Goal: Task Accomplishment & Management: Complete application form

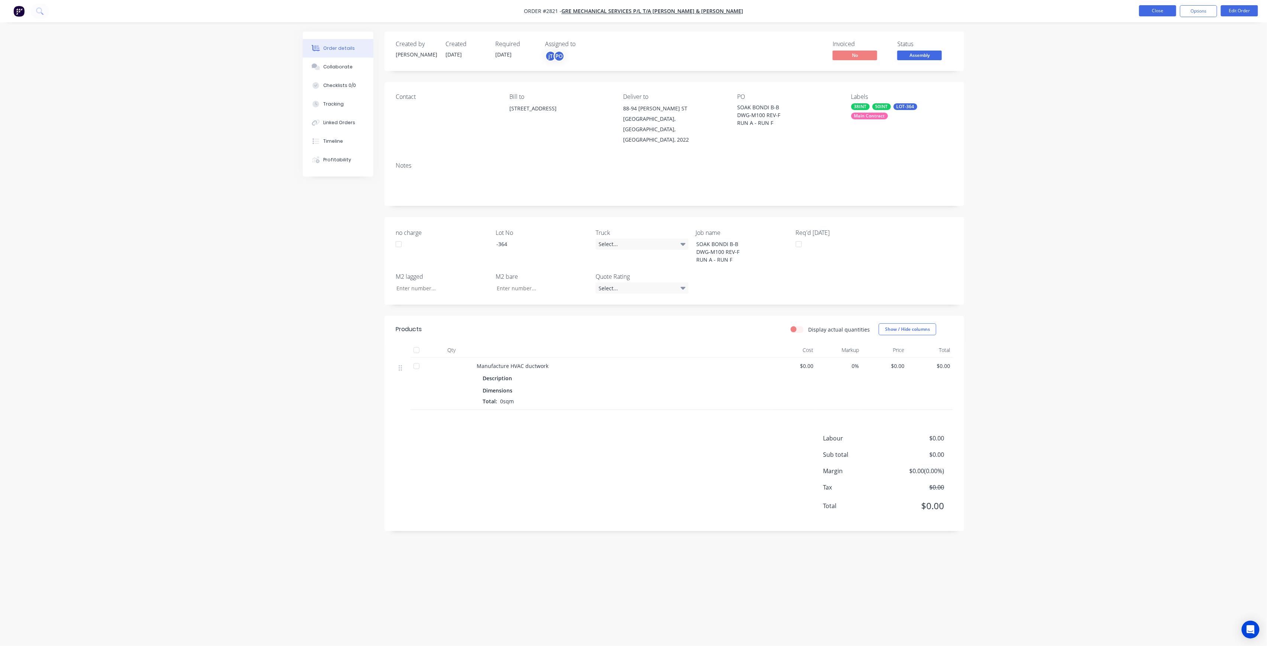
click at [1158, 15] on button "Close" at bounding box center [1157, 10] width 37 height 11
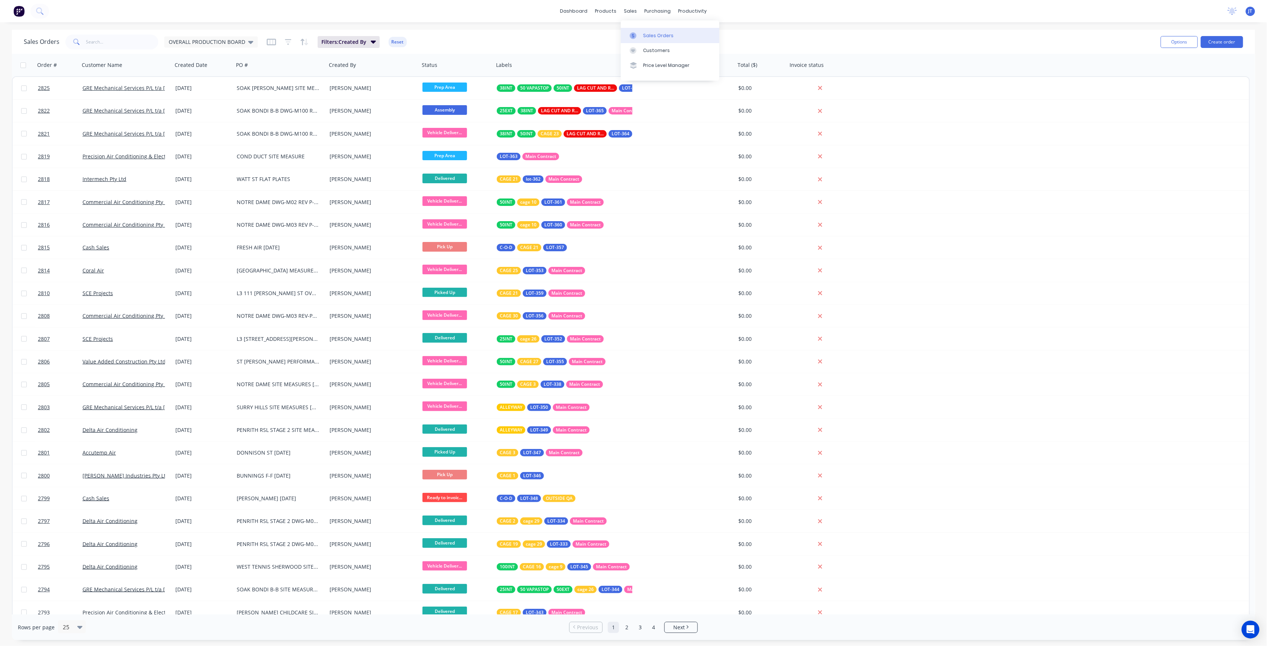
click at [648, 33] on div "Sales Orders" at bounding box center [658, 35] width 30 height 7
click at [124, 42] on input "text" at bounding box center [122, 42] width 72 height 15
click at [104, 40] on input "text" at bounding box center [122, 42] width 72 height 15
click at [1226, 46] on button "Create order" at bounding box center [1221, 42] width 42 height 12
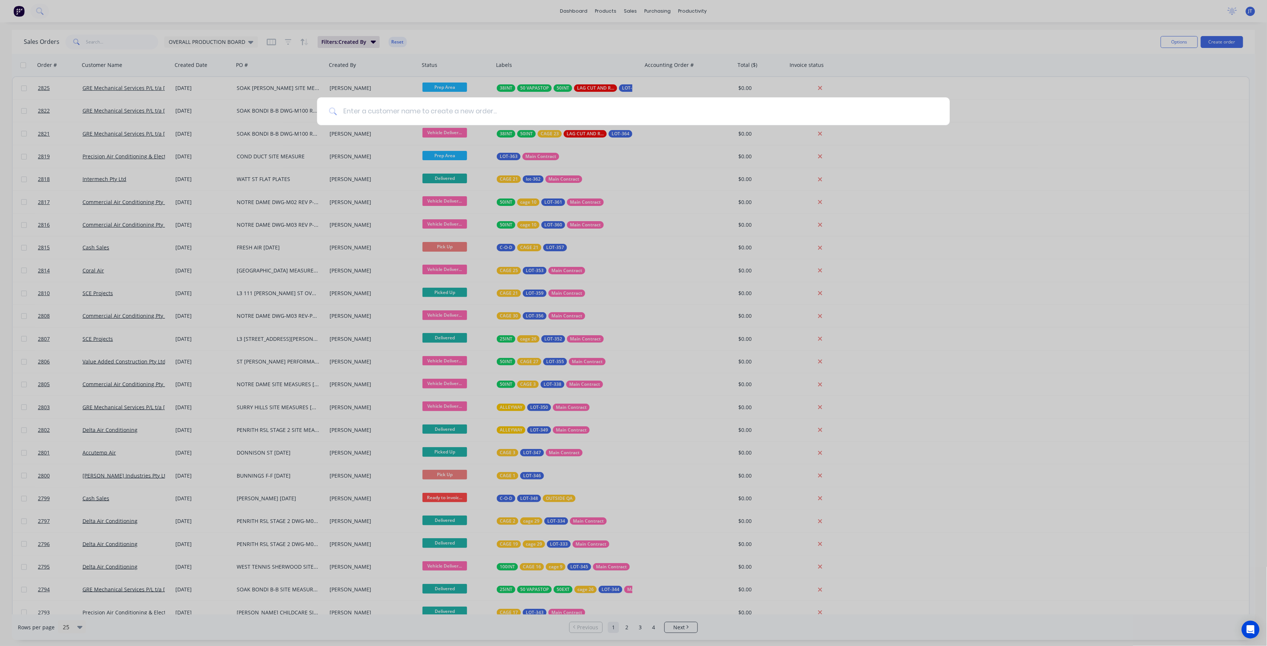
click at [626, 100] on input at bounding box center [637, 111] width 601 height 28
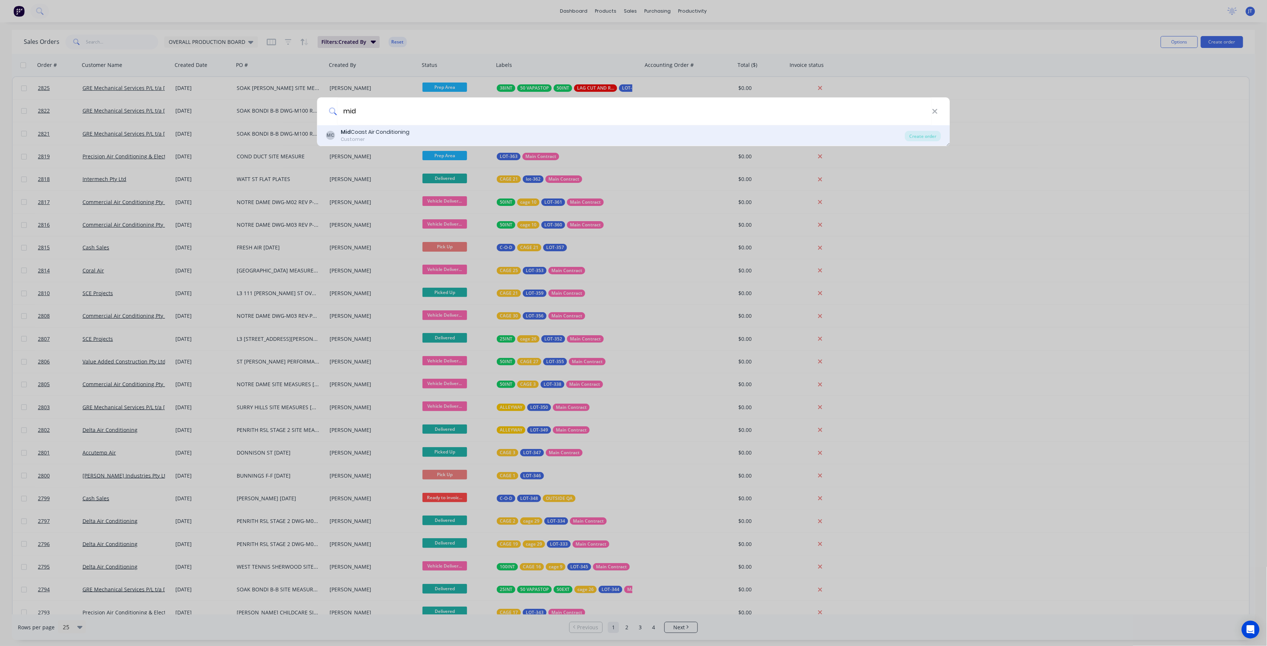
type input "mid"
click at [441, 133] on div "MC Mid Coast Air Conditioning Customer" at bounding box center [615, 135] width 579 height 14
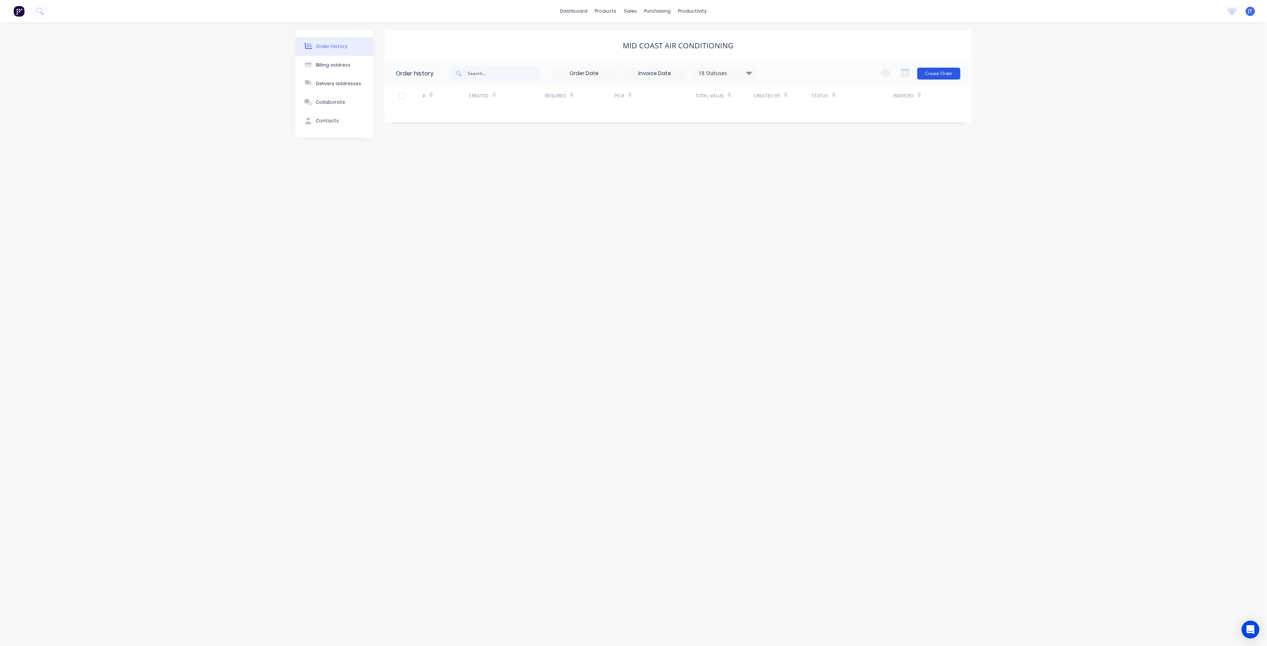
click at [948, 71] on button "Create Order" at bounding box center [938, 74] width 43 height 12
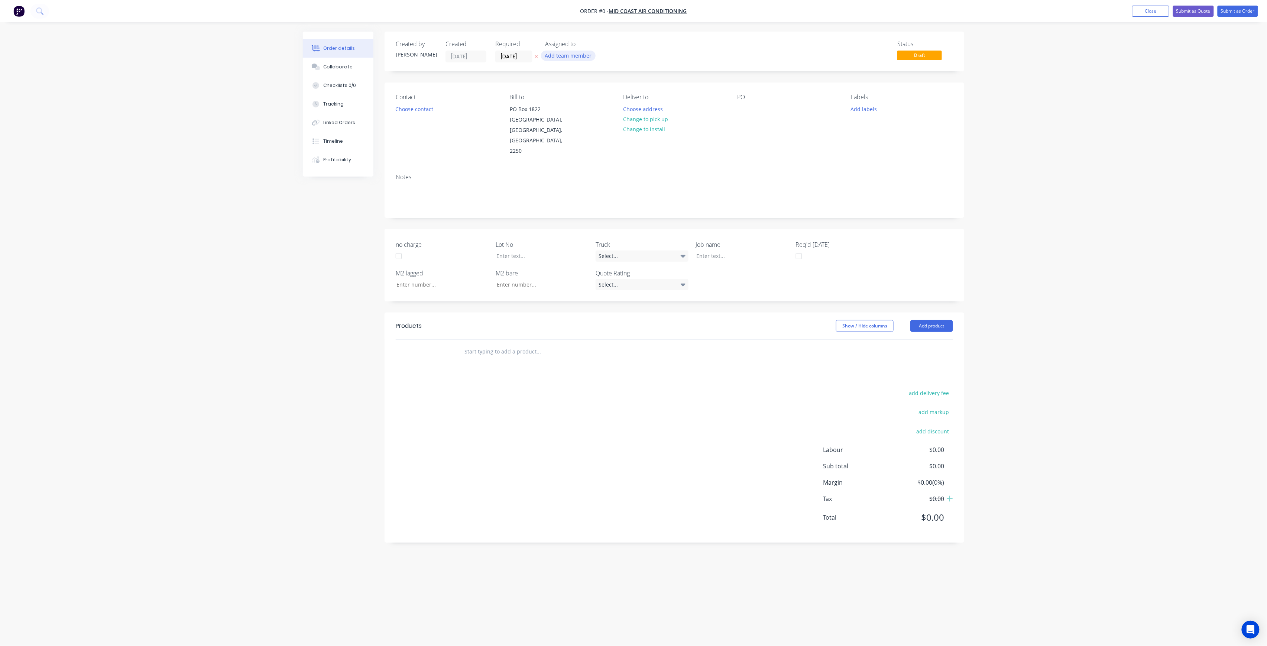
click at [579, 57] on button "Add team member" at bounding box center [568, 56] width 55 height 10
click at [593, 100] on div "joshua Turner (You)" at bounding box center [605, 97] width 74 height 8
click at [602, 143] on button "Pat O'Mullane" at bounding box center [600, 149] width 111 height 15
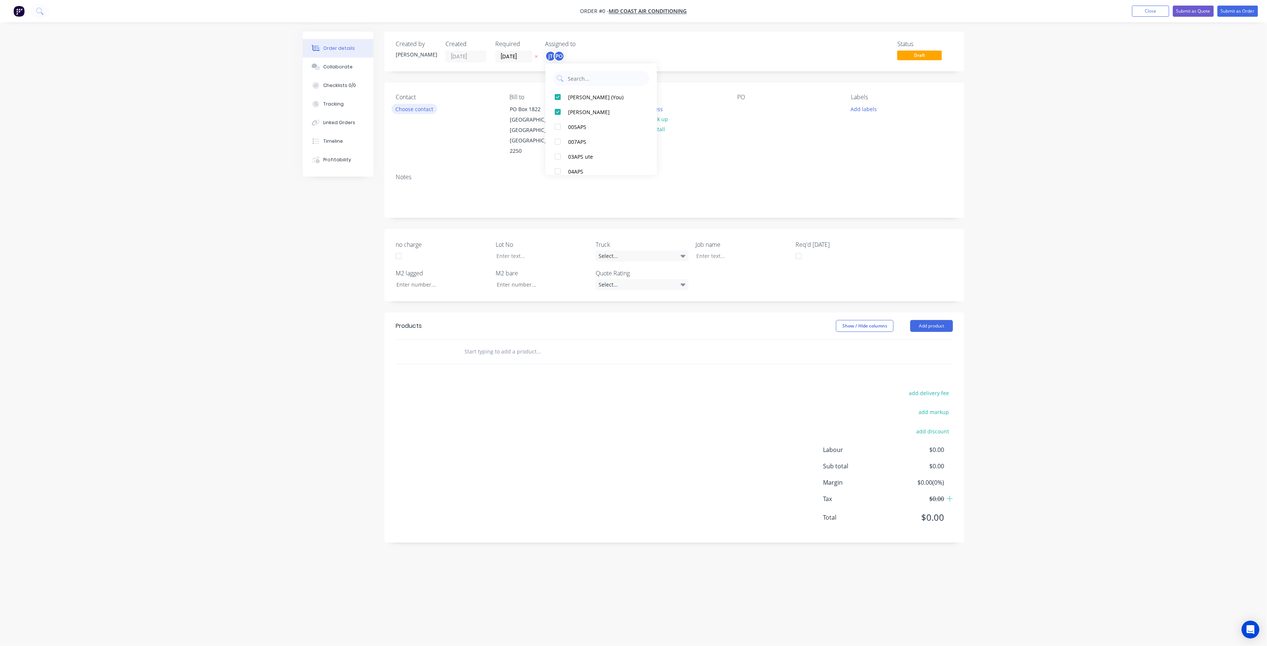
click at [426, 107] on div "Order details Collaborate Checklists 0/0 Tracking Linked Orders Timeline Profit…" at bounding box center [633, 309] width 676 height 554
click at [427, 108] on button "Choose contact" at bounding box center [414, 109] width 46 height 10
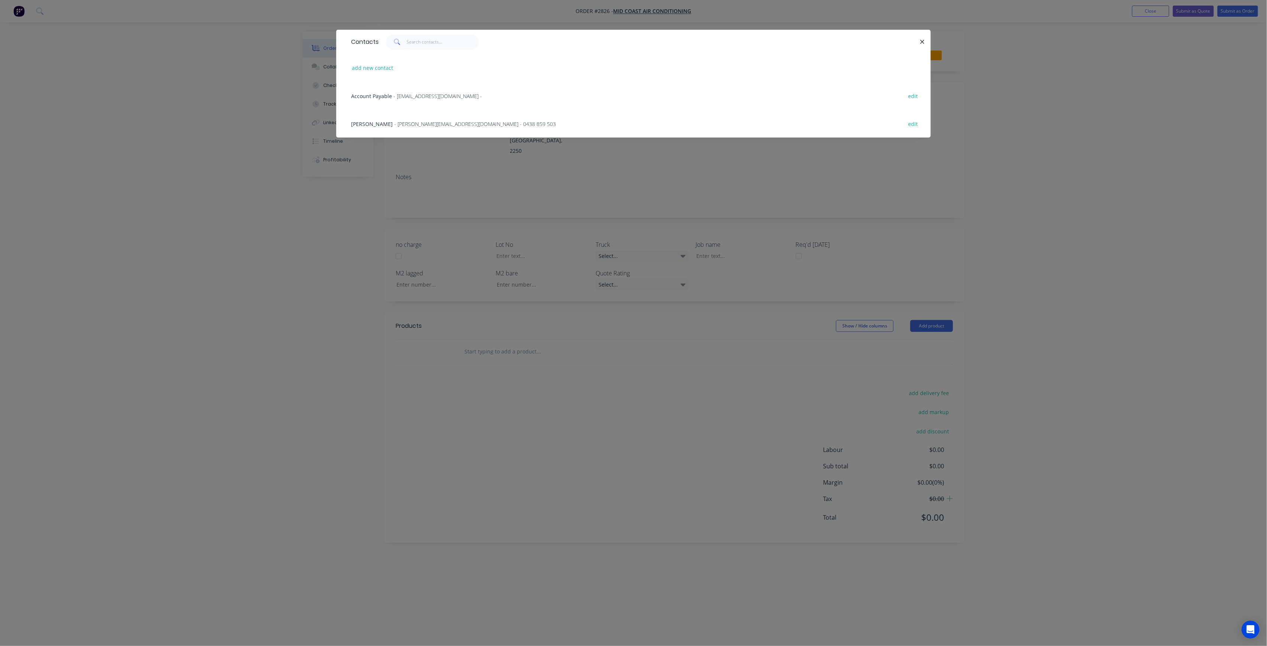
click at [429, 119] on div "Ryan Webb - ryan@midcoastaircon.com.au - 0438 859 503 edit" at bounding box center [633, 124] width 572 height 28
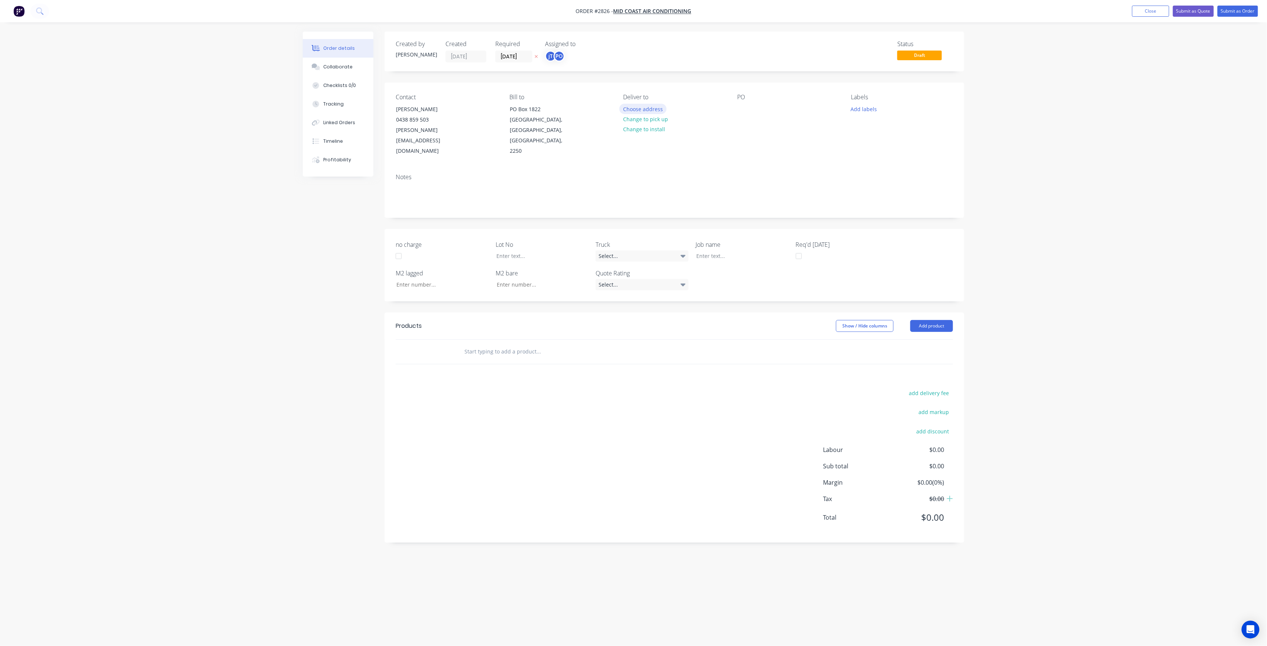
click at [640, 109] on button "Choose address" at bounding box center [643, 109] width 48 height 10
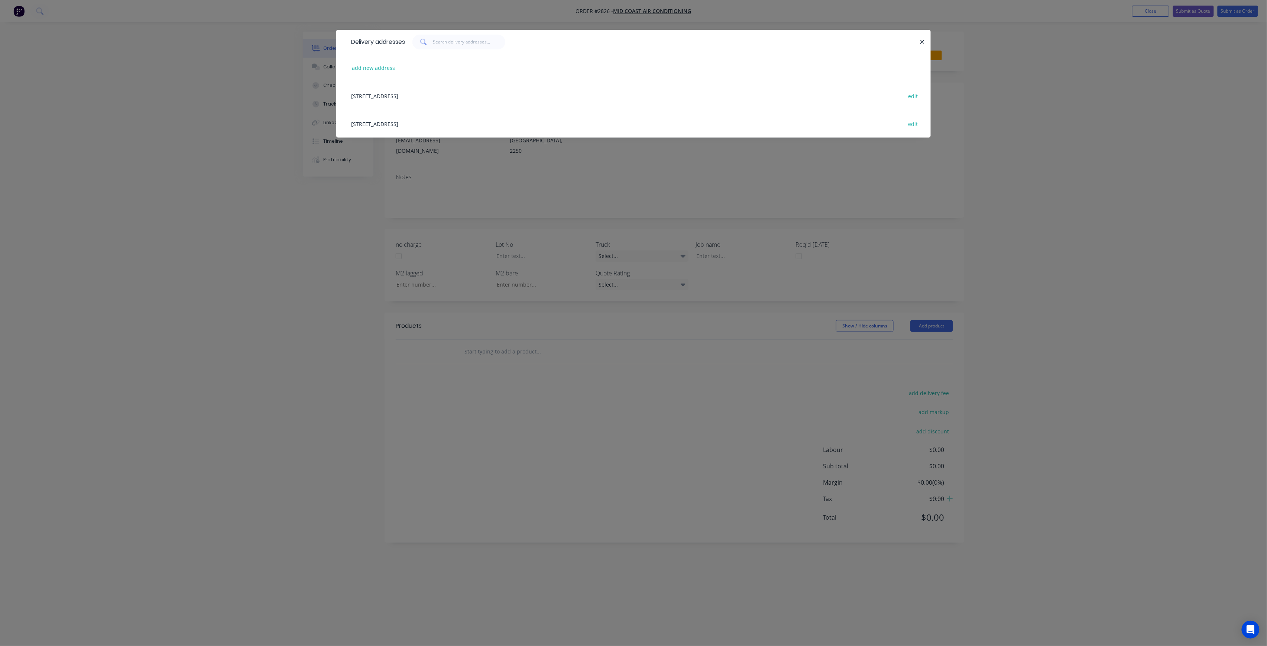
click at [578, 172] on div "Delivery addresses add new address PO Box 1822, GOSFORD, New South Wales, Austr…" at bounding box center [633, 323] width 1267 height 646
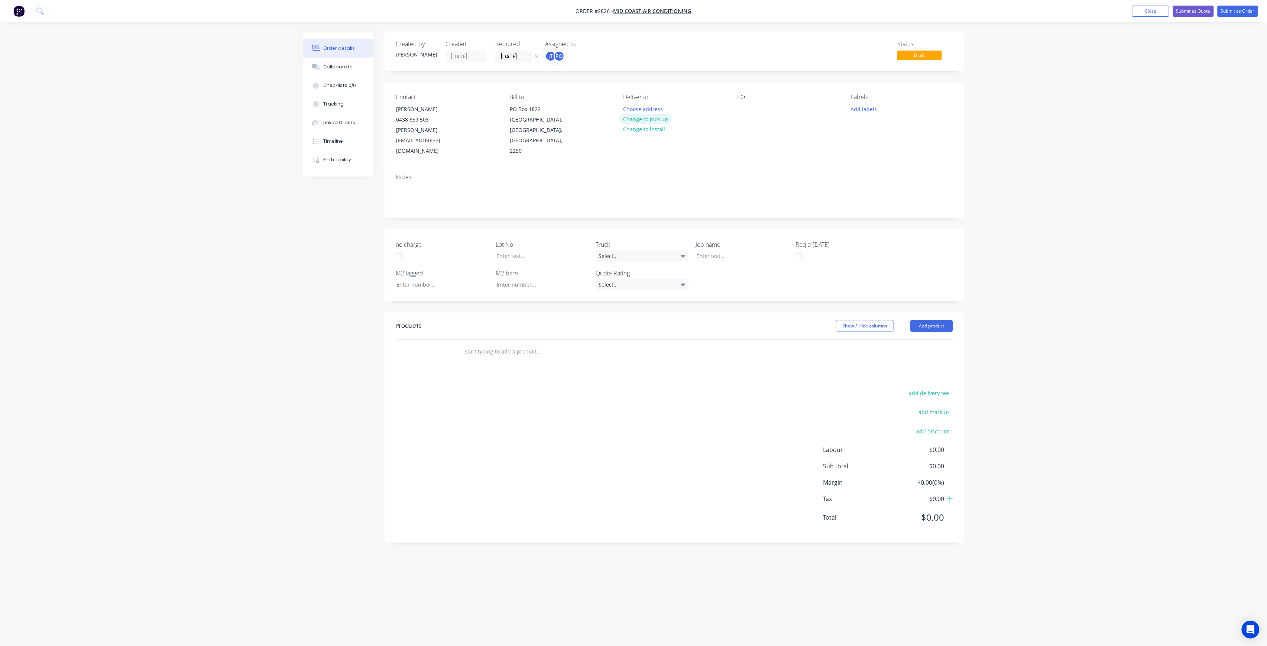
click at [640, 119] on button "Change to pick up" at bounding box center [645, 119] width 53 height 10
click at [742, 108] on div at bounding box center [743, 109] width 12 height 11
click at [870, 110] on button "Add labels" at bounding box center [863, 109] width 34 height 10
click at [897, 131] on input "text" at bounding box center [913, 130] width 78 height 15
click at [877, 173] on div "LOT-366" at bounding box center [883, 175] width 24 height 8
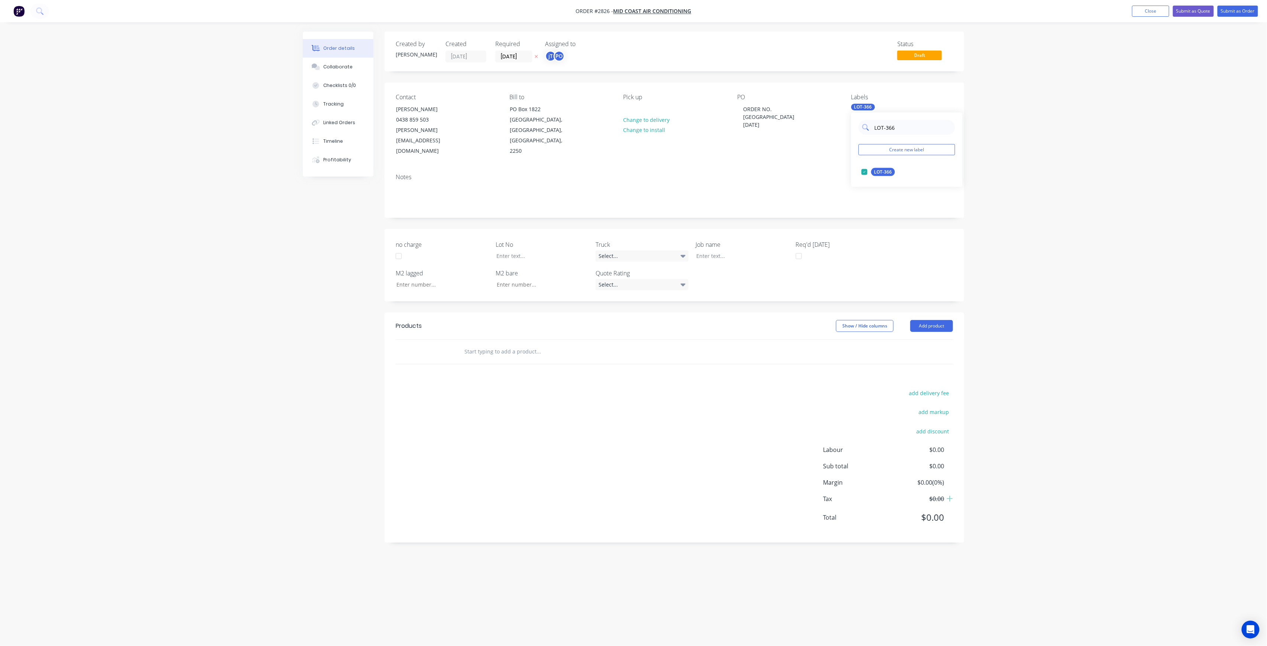
click at [905, 130] on input "LOT-366" at bounding box center [913, 127] width 78 height 15
click at [885, 206] on div "5MM BI" at bounding box center [882, 207] width 22 height 8
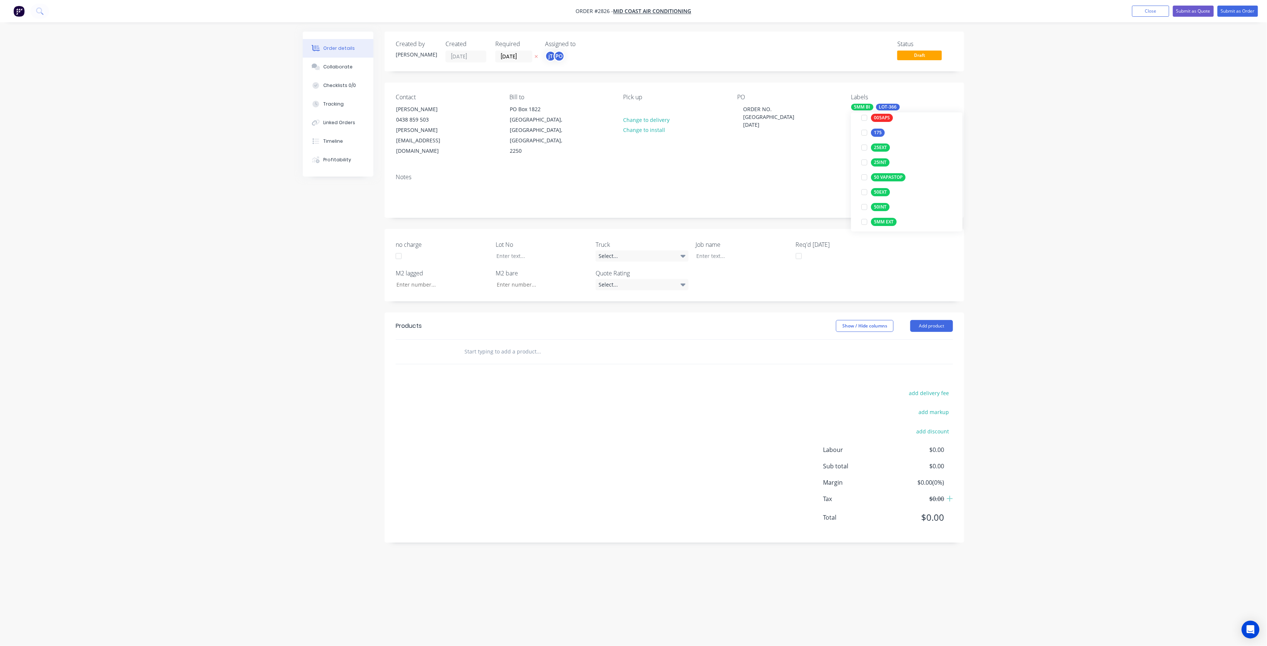
scroll to position [0, 0]
click at [900, 127] on input "5" at bounding box center [913, 127] width 78 height 15
type input "MA"
click at [896, 173] on div "Main Contract" at bounding box center [889, 172] width 37 height 8
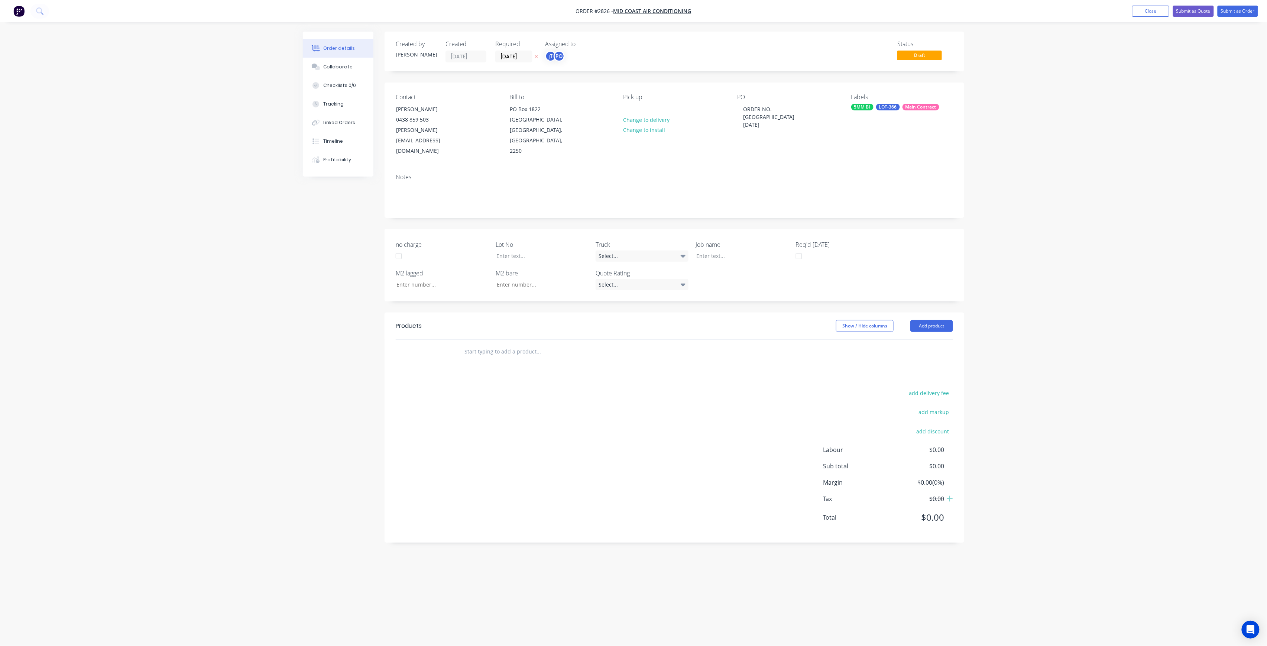
click at [1070, 181] on div "Order details Collaborate Checklists 0/0 Tracking Linked Orders Timeline Profit…" at bounding box center [633, 323] width 1267 height 646
click at [745, 240] on div "Job name" at bounding box center [742, 251] width 93 height 22
drag, startPoint x: 773, startPoint y: 120, endPoint x: 740, endPoint y: 104, distance: 36.2
click at [740, 104] on div "ORDER NO. POOLE 11-09-25" at bounding box center [783, 117] width 93 height 26
copy div "ORDER NO. POOLE 11-09-25"
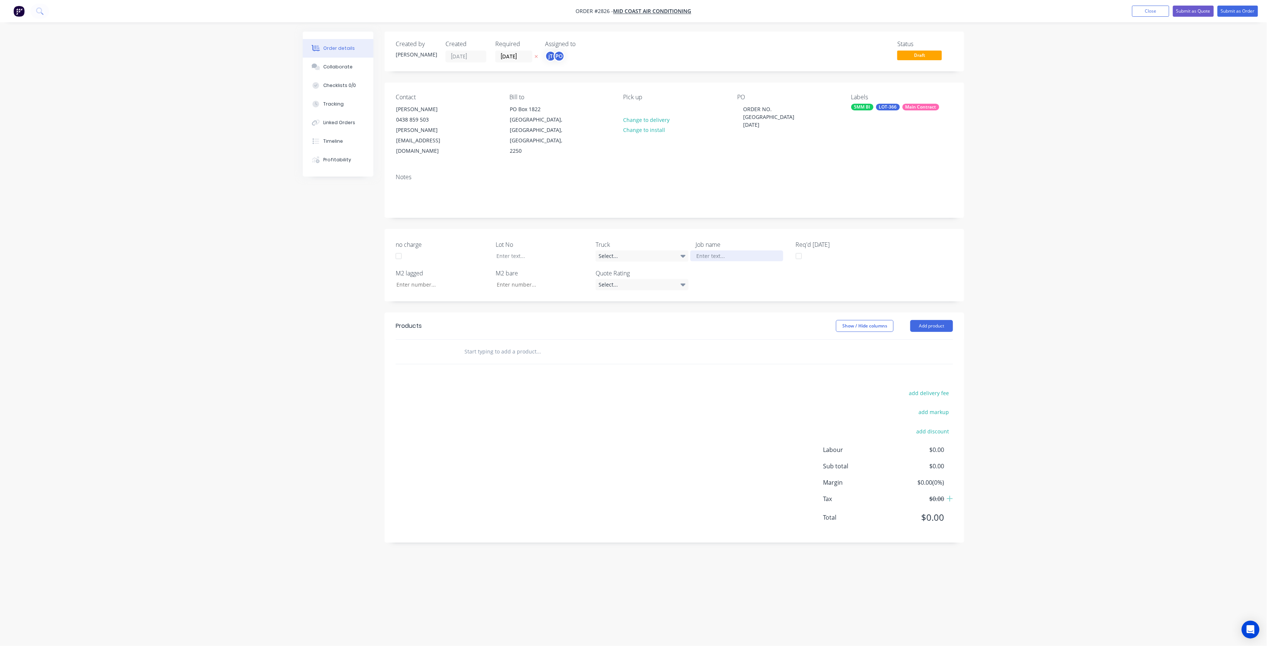
click at [746, 250] on div at bounding box center [736, 255] width 93 height 11
paste div
click at [742, 250] on div "ORDER NO. POOLE11-09-25" at bounding box center [736, 255] width 93 height 11
click at [535, 250] on div at bounding box center [536, 255] width 93 height 11
click at [553, 359] on input "text" at bounding box center [538, 366] width 149 height 15
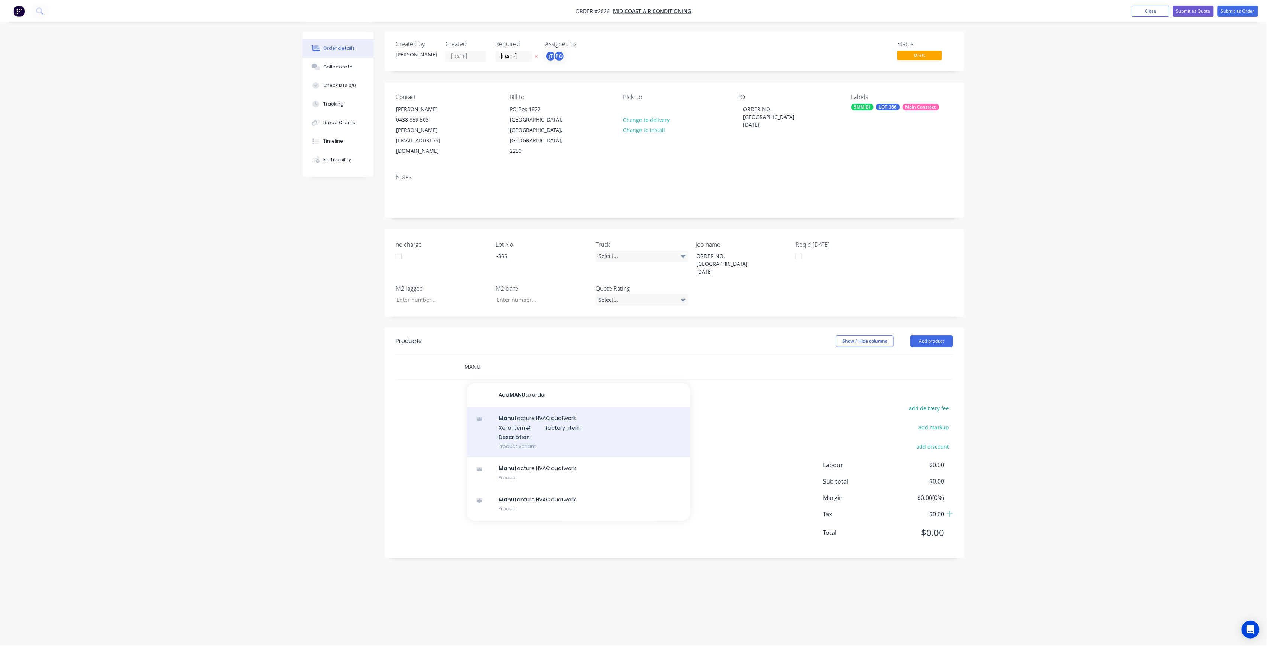
type input "MANU"
click at [502, 417] on div "Manu facture HVAC ductwork Xero Item # factory_item Description Product variant" at bounding box center [578, 432] width 223 height 50
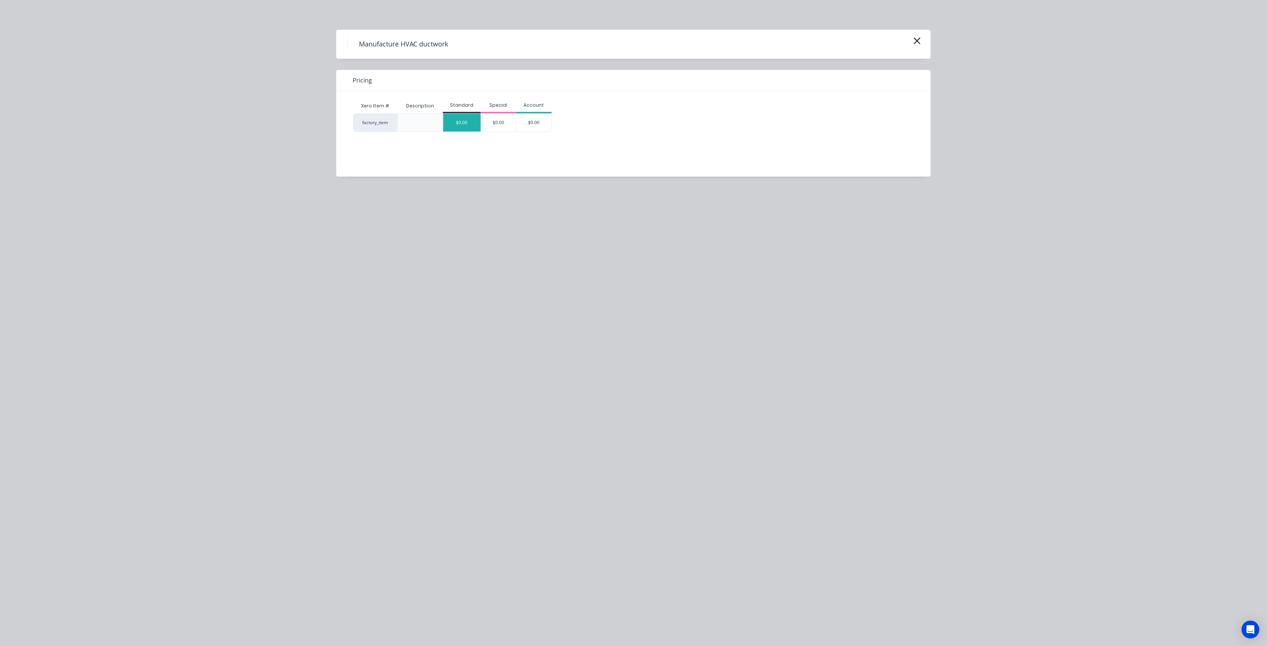
click at [464, 129] on div "$0.00" at bounding box center [462, 123] width 38 height 18
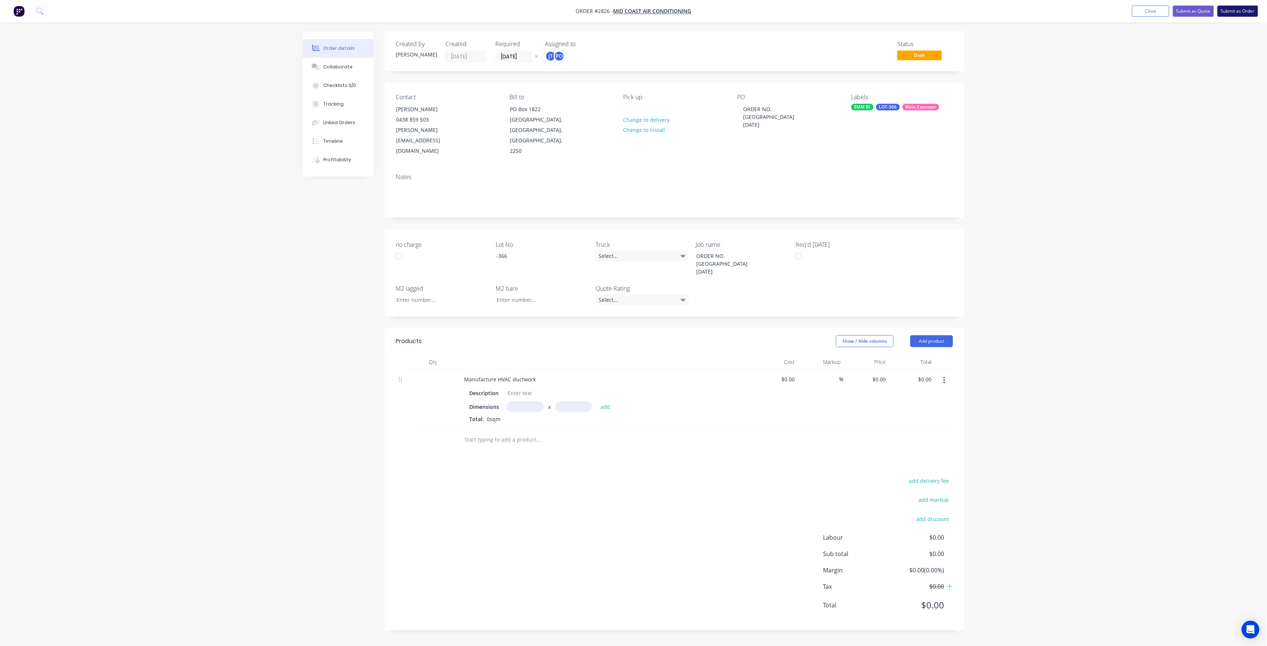
click at [1225, 12] on button "Submit as Order" at bounding box center [1237, 11] width 40 height 11
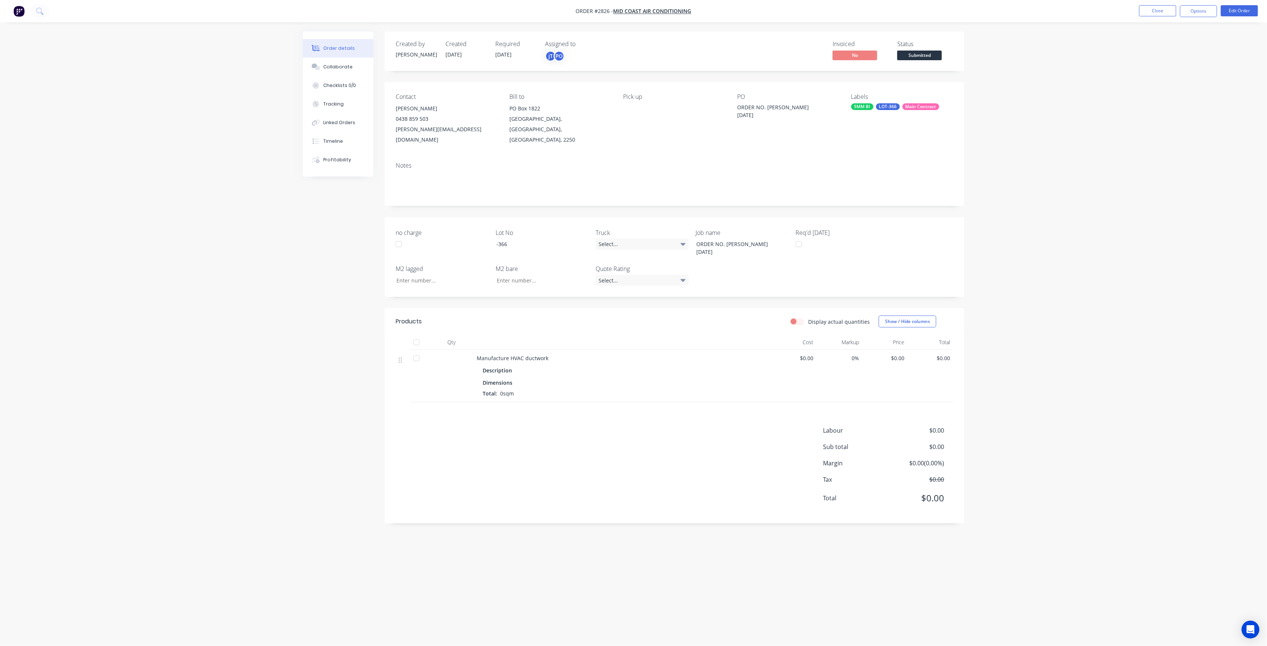
click at [923, 56] on span "Submitted" at bounding box center [919, 55] width 45 height 9
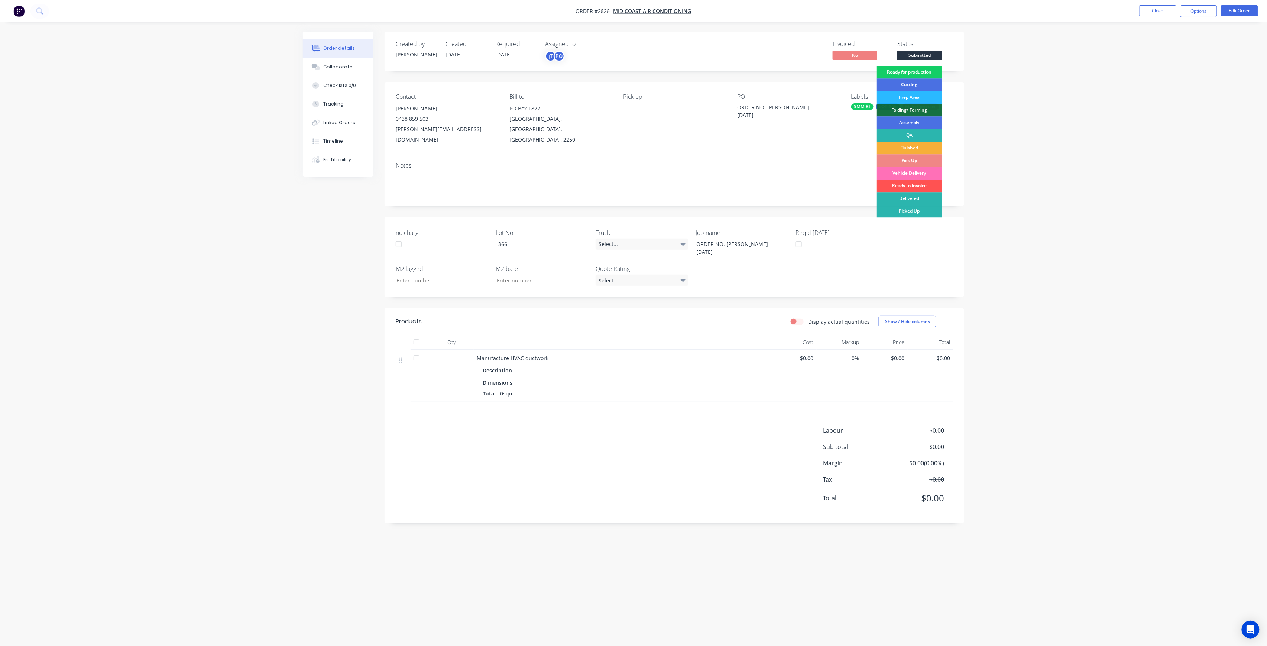
click at [936, 73] on div "Ready for production" at bounding box center [909, 72] width 65 height 13
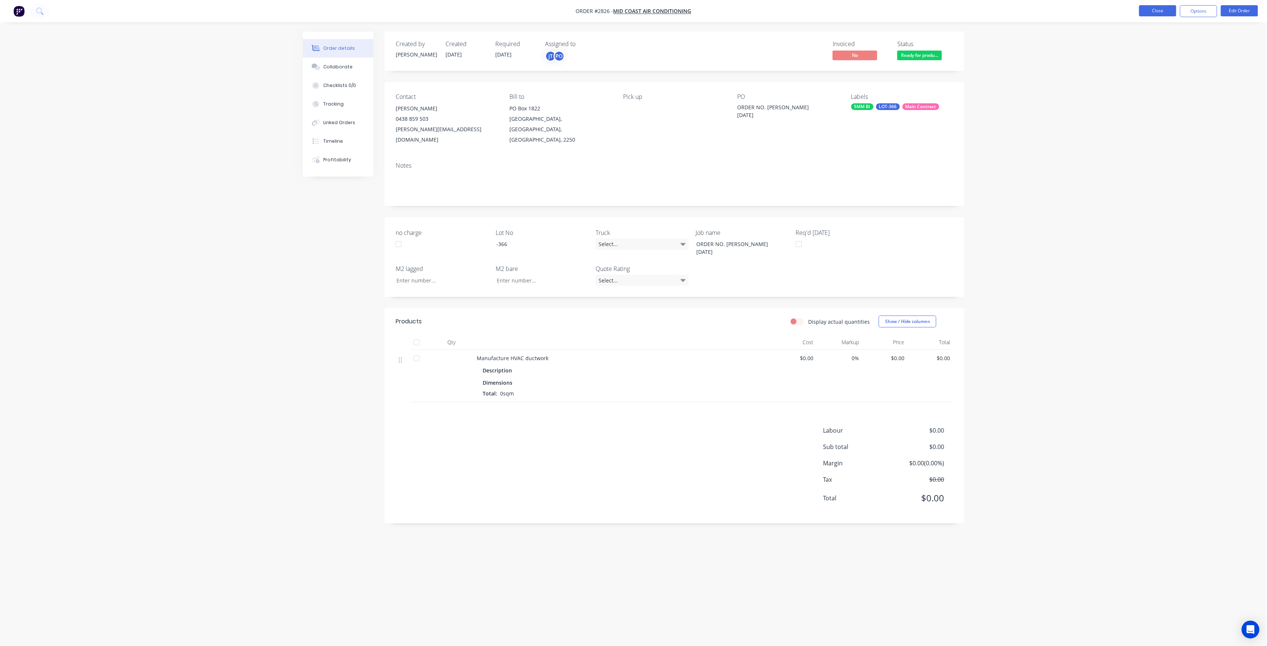
click at [1146, 7] on button "Close" at bounding box center [1157, 10] width 37 height 11
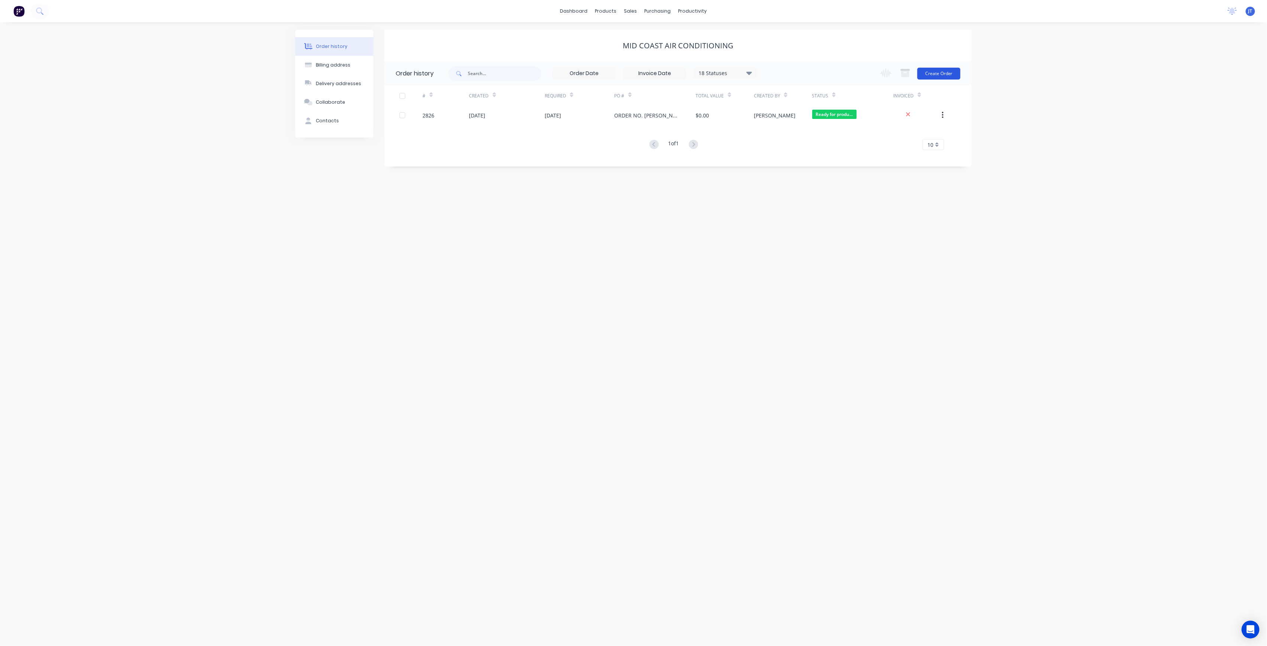
click at [943, 74] on button "Create Order" at bounding box center [938, 74] width 43 height 12
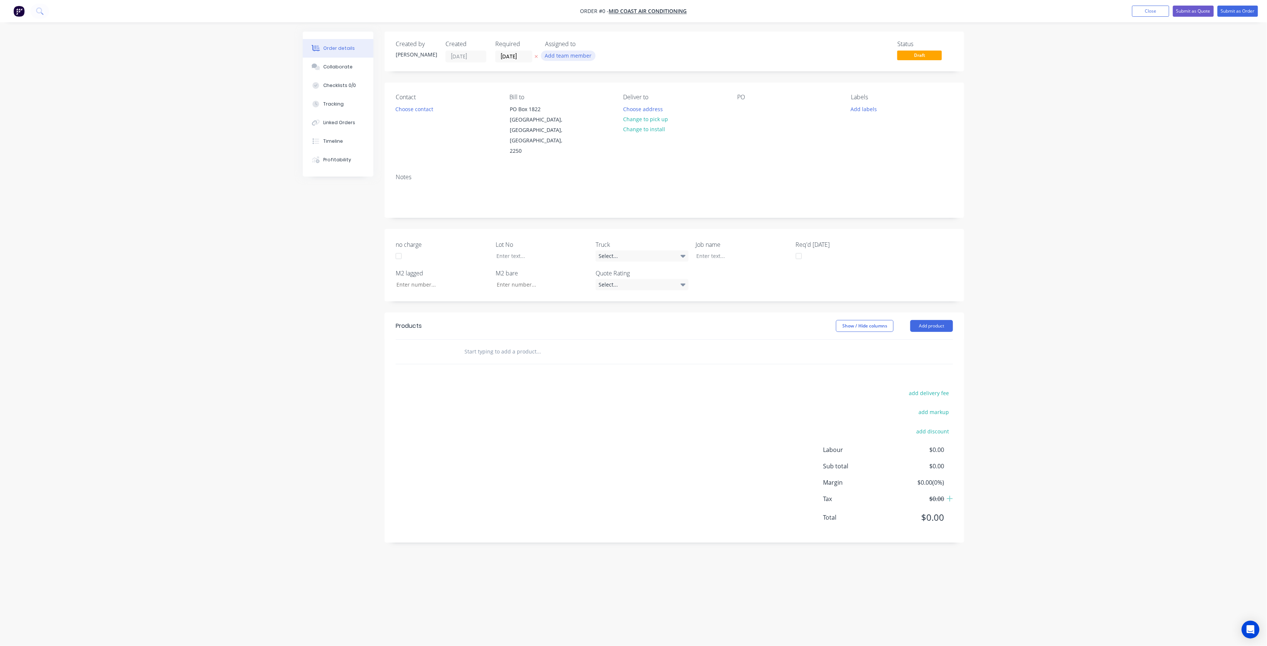
click at [547, 59] on button "Add team member" at bounding box center [568, 56] width 55 height 10
click at [572, 90] on button "joshua Turner (You)" at bounding box center [600, 97] width 111 height 15
click at [602, 146] on div "Pat O'Mullane" at bounding box center [605, 149] width 74 height 8
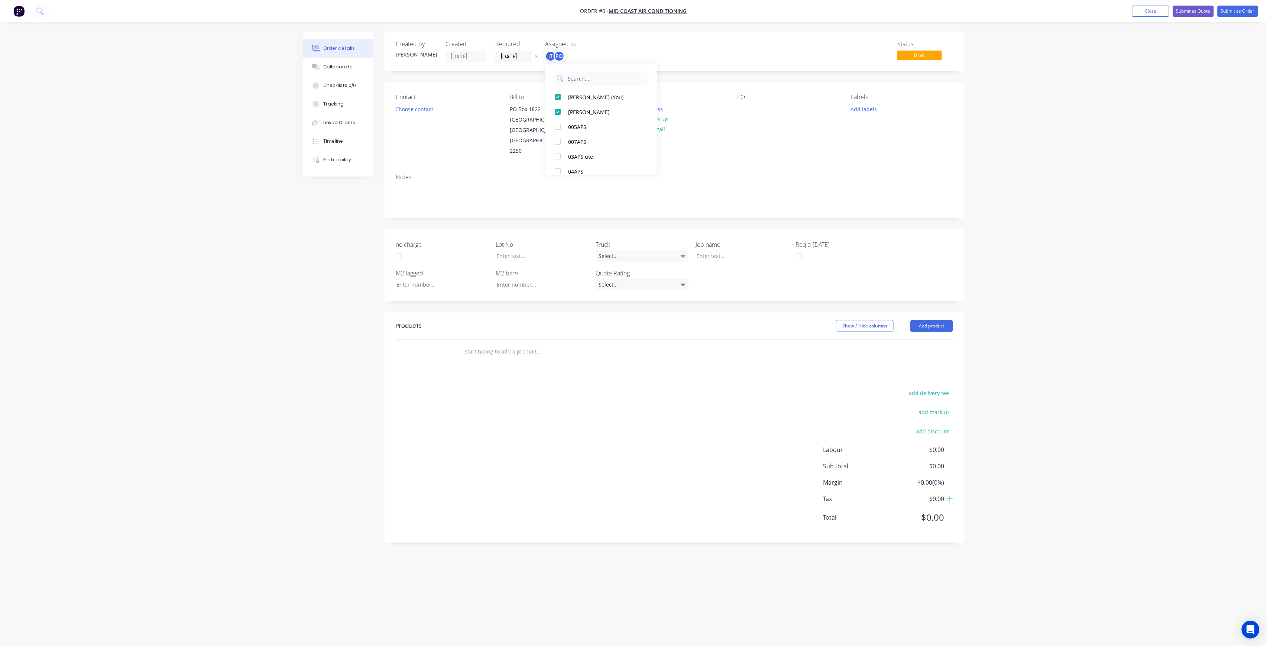
click at [454, 108] on div "Order details Collaborate Checklists 0/0 Tracking Linked Orders Timeline Profit…" at bounding box center [633, 309] width 676 height 554
click at [424, 108] on button "Choose contact" at bounding box center [414, 109] width 46 height 10
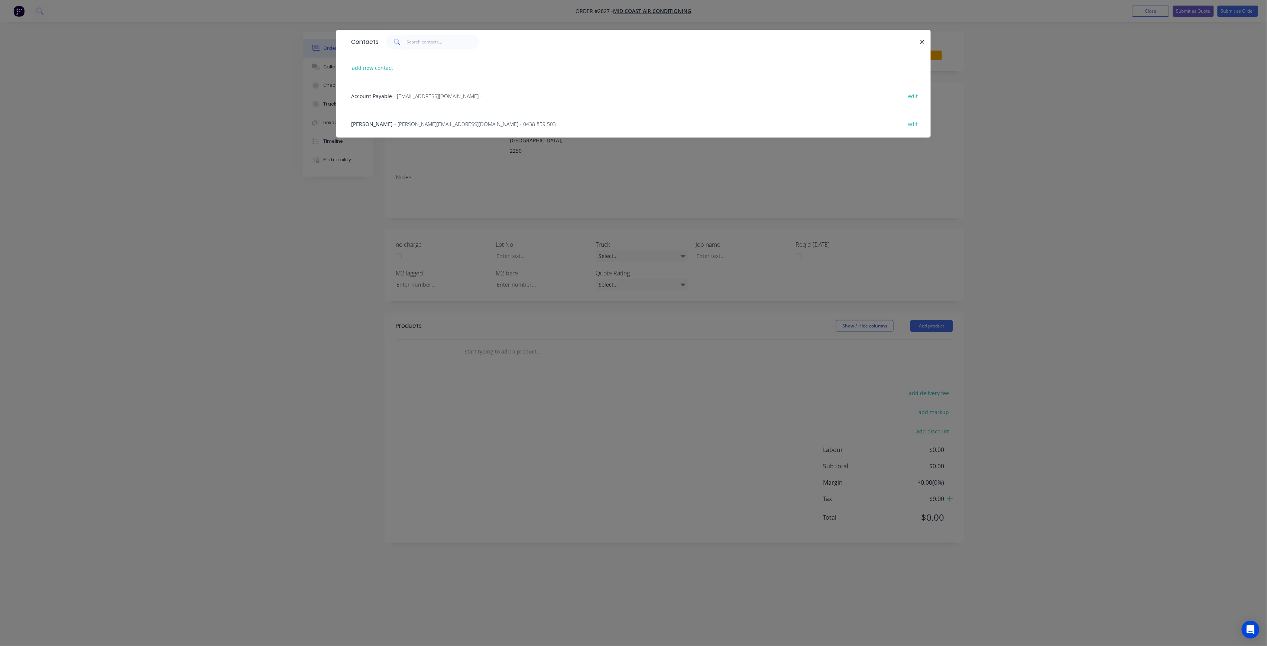
click at [422, 120] on span "- ryan@midcoastaircon.com.au - 0438 859 503" at bounding box center [475, 123] width 162 height 7
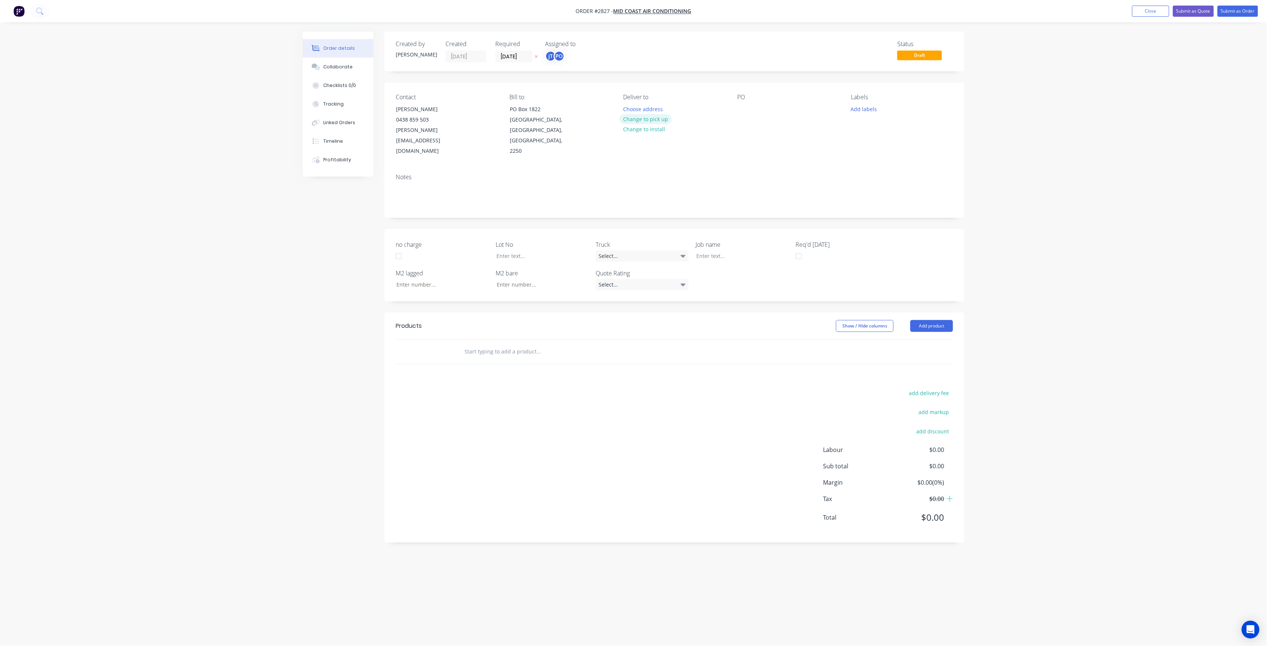
click at [640, 118] on button "Change to pick up" at bounding box center [645, 119] width 53 height 10
click at [738, 104] on div at bounding box center [743, 109] width 12 height 11
drag, startPoint x: 771, startPoint y: 118, endPoint x: 724, endPoint y: 97, distance: 52.0
click at [724, 97] on div "Contact Ryan Webb 0438 859 503 ryan@midcoastaircon.com.au Bill to PO Box 1822 G…" at bounding box center [673, 124] width 579 height 85
copy div "ORDER NO. SEAN 11-09-25"
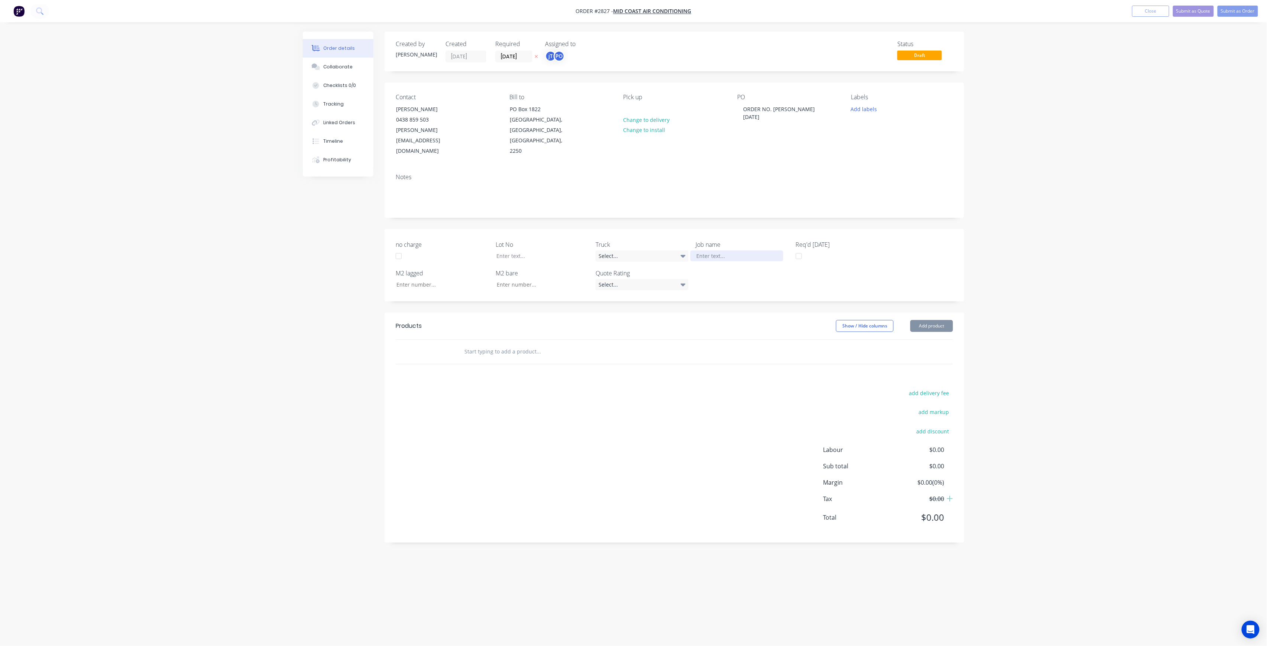
click at [741, 250] on div at bounding box center [736, 255] width 93 height 11
paste div
drag, startPoint x: 739, startPoint y: 232, endPoint x: 776, endPoint y: 237, distance: 37.5
click at [741, 250] on div "ORDER NO. SEAN11-09-25" at bounding box center [736, 255] width 93 height 11
click at [739, 250] on div "ORDER NO. SEAN11-09-25" at bounding box center [736, 255] width 93 height 11
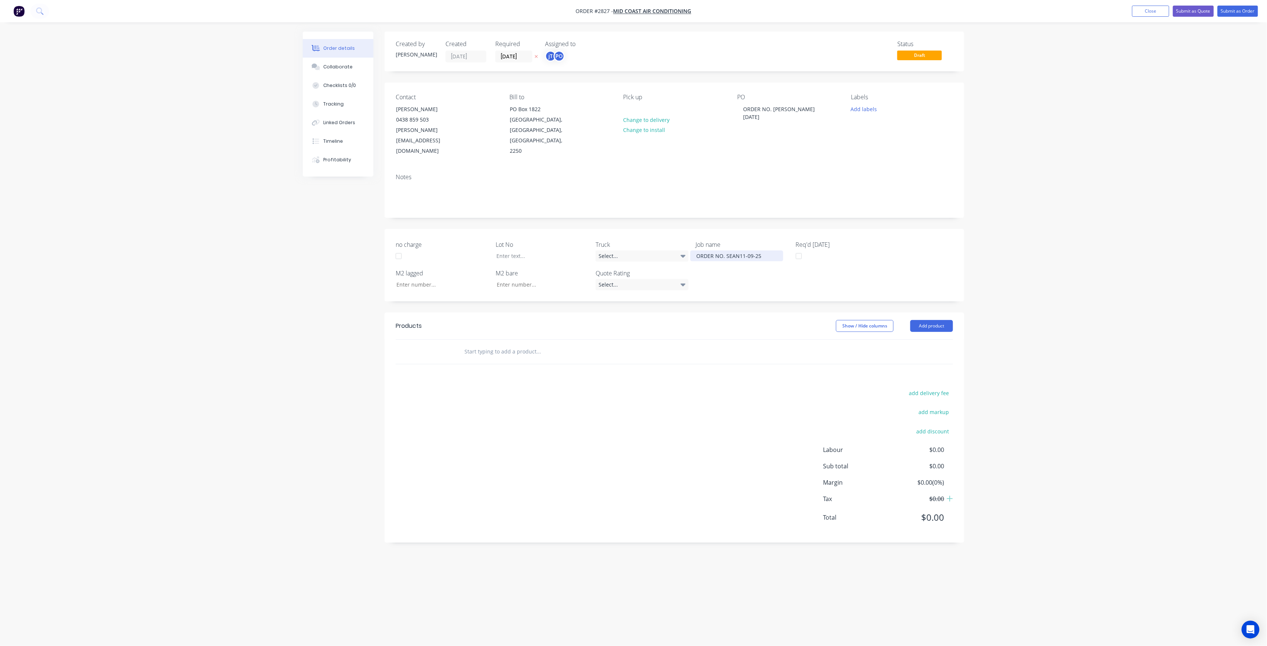
click at [738, 250] on div "ORDER NO. SEAN11-09-25" at bounding box center [736, 255] width 93 height 11
click at [868, 109] on button "Add labels" at bounding box center [863, 109] width 34 height 10
click at [885, 137] on input "text" at bounding box center [913, 130] width 78 height 15
drag, startPoint x: 904, startPoint y: 125, endPoint x: 865, endPoint y: 128, distance: 39.1
click at [866, 128] on div "LOT-368" at bounding box center [906, 130] width 97 height 15
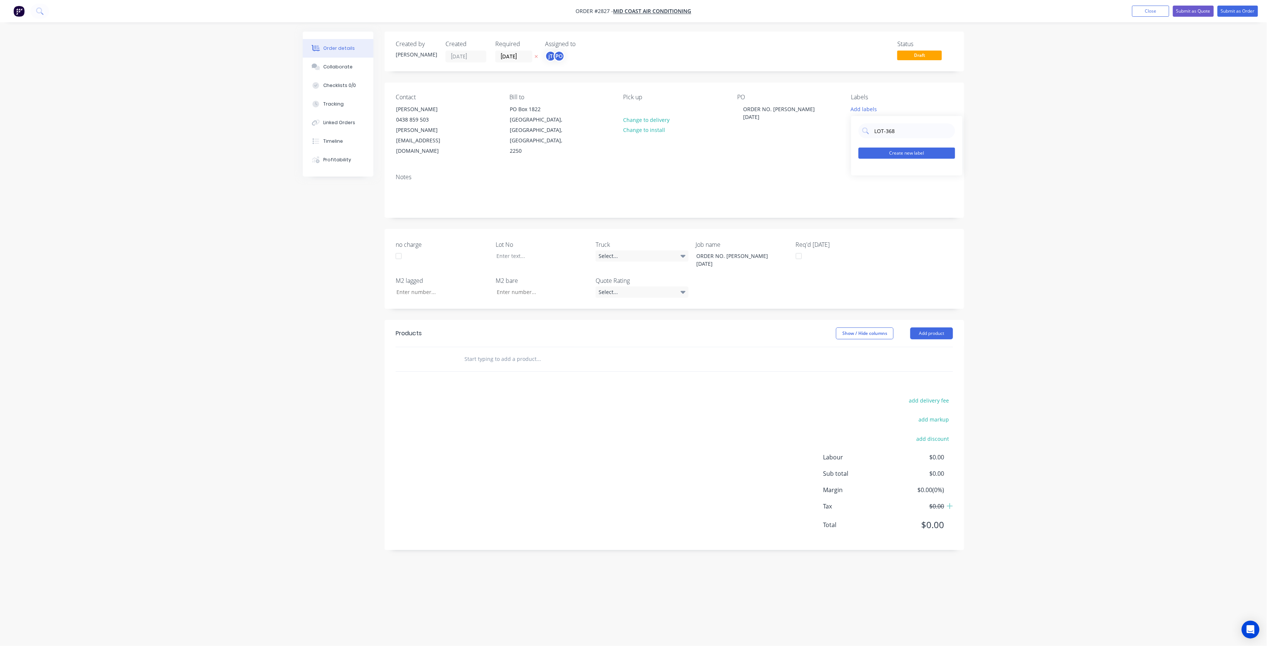
type input "LOT-368"
click at [883, 149] on button "Create new label" at bounding box center [906, 152] width 97 height 11
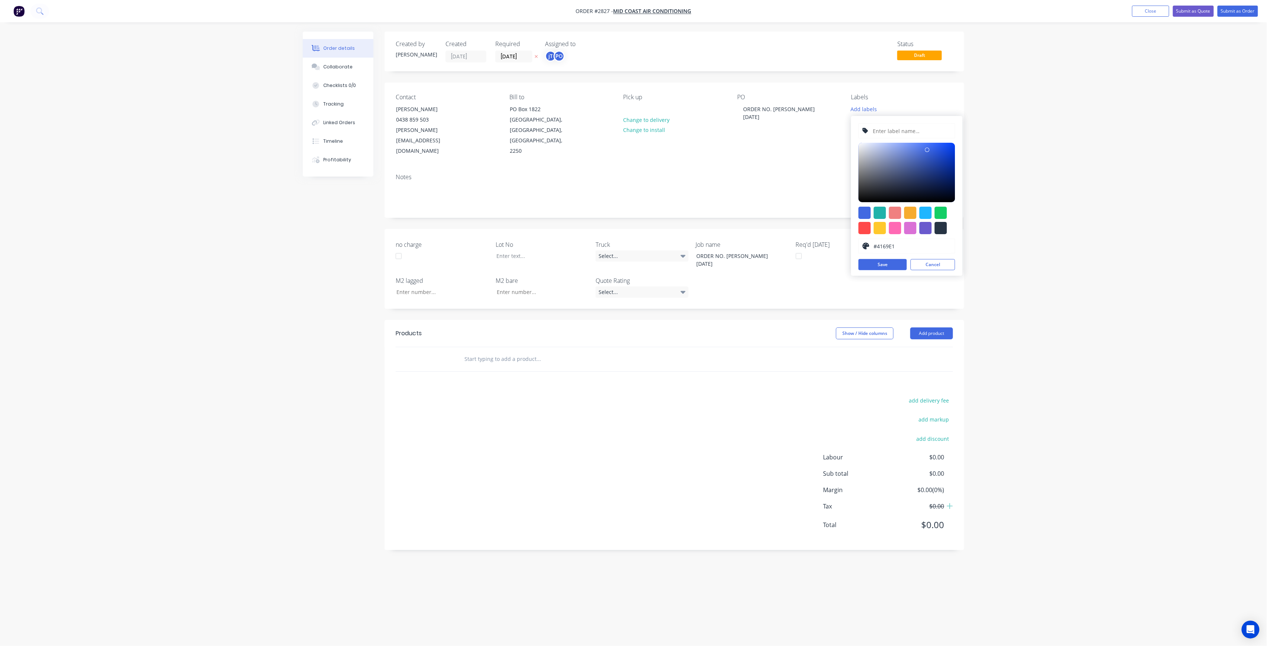
click at [888, 129] on input "text" at bounding box center [911, 131] width 79 height 14
paste input "LOT-368"
type input "LOT-368"
click at [893, 267] on button "Save" at bounding box center [882, 264] width 48 height 11
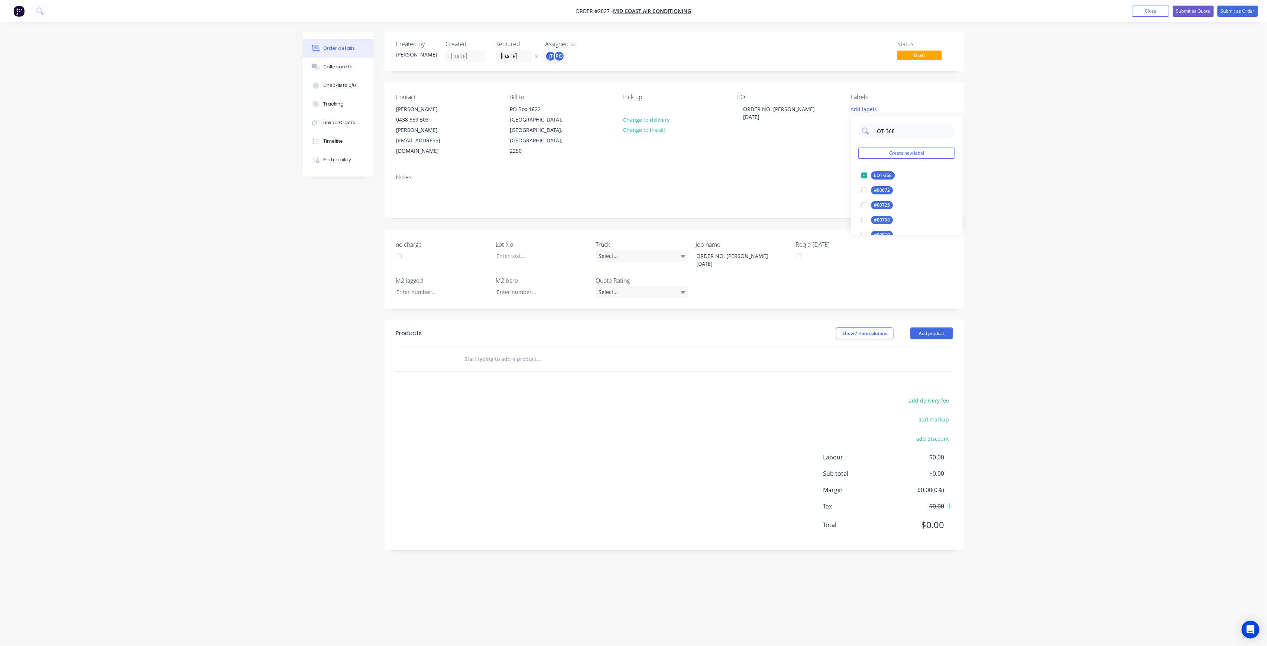
click at [899, 130] on input "LOT-368" at bounding box center [913, 130] width 78 height 15
click at [887, 174] on div "5MM BI" at bounding box center [882, 175] width 22 height 8
click at [894, 125] on input "5M" at bounding box center [913, 127] width 78 height 15
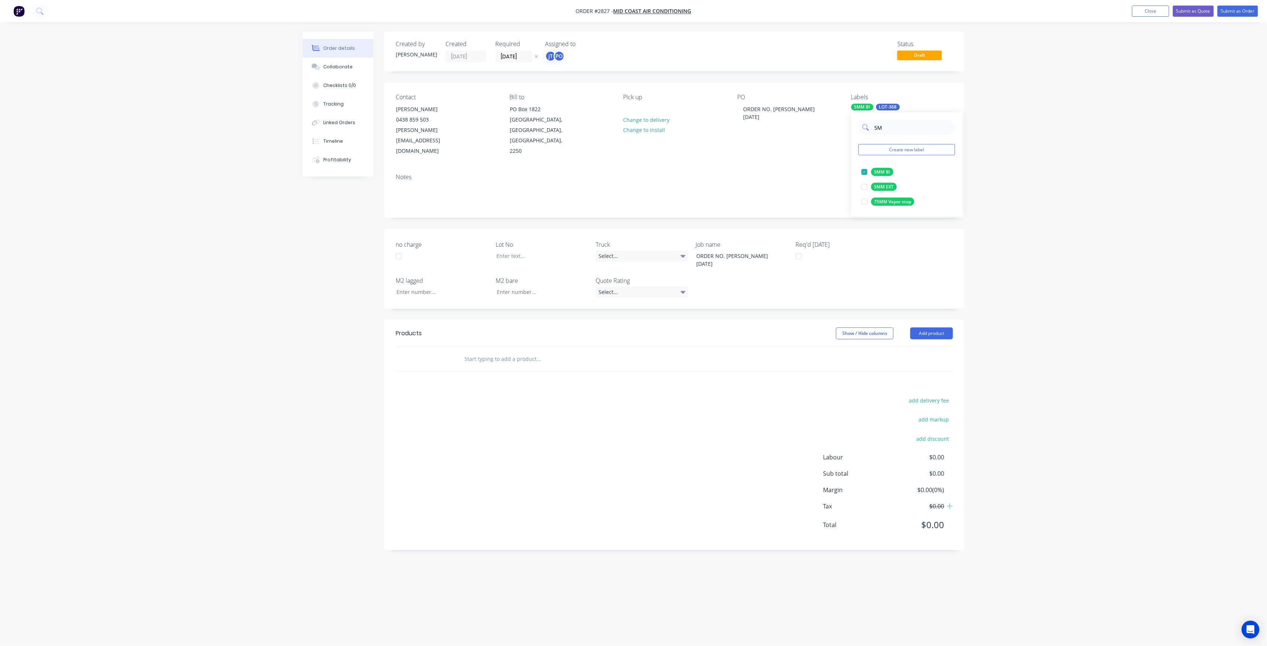
click at [894, 127] on input "5M" at bounding box center [913, 127] width 78 height 15
type input "MA"
click at [866, 174] on div at bounding box center [864, 172] width 15 height 15
click at [1079, 146] on div "Order details Collaborate Checklists 0/0 Tracking Linked Orders Timeline Profit…" at bounding box center [633, 323] width 1267 height 646
click at [542, 250] on div at bounding box center [536, 255] width 93 height 11
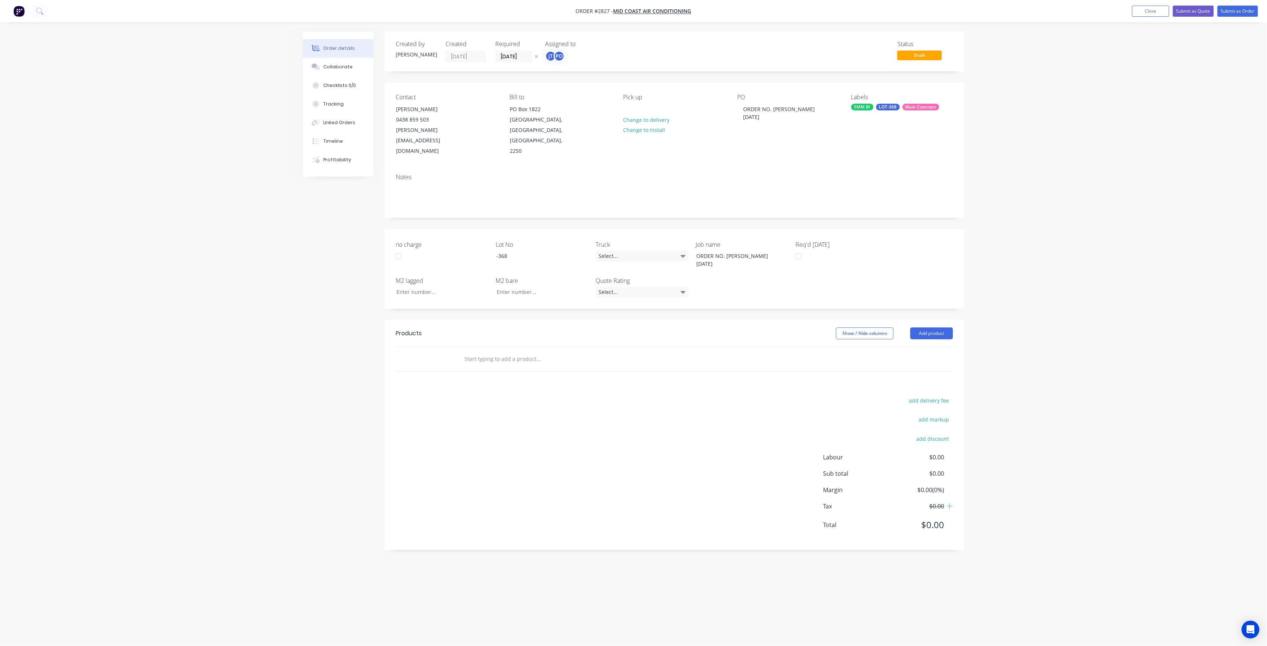
drag, startPoint x: 569, startPoint y: 328, endPoint x: 558, endPoint y: 333, distance: 12.5
click at [569, 347] on div at bounding box center [588, 359] width 267 height 24
click at [543, 351] on input "text" at bounding box center [538, 358] width 149 height 15
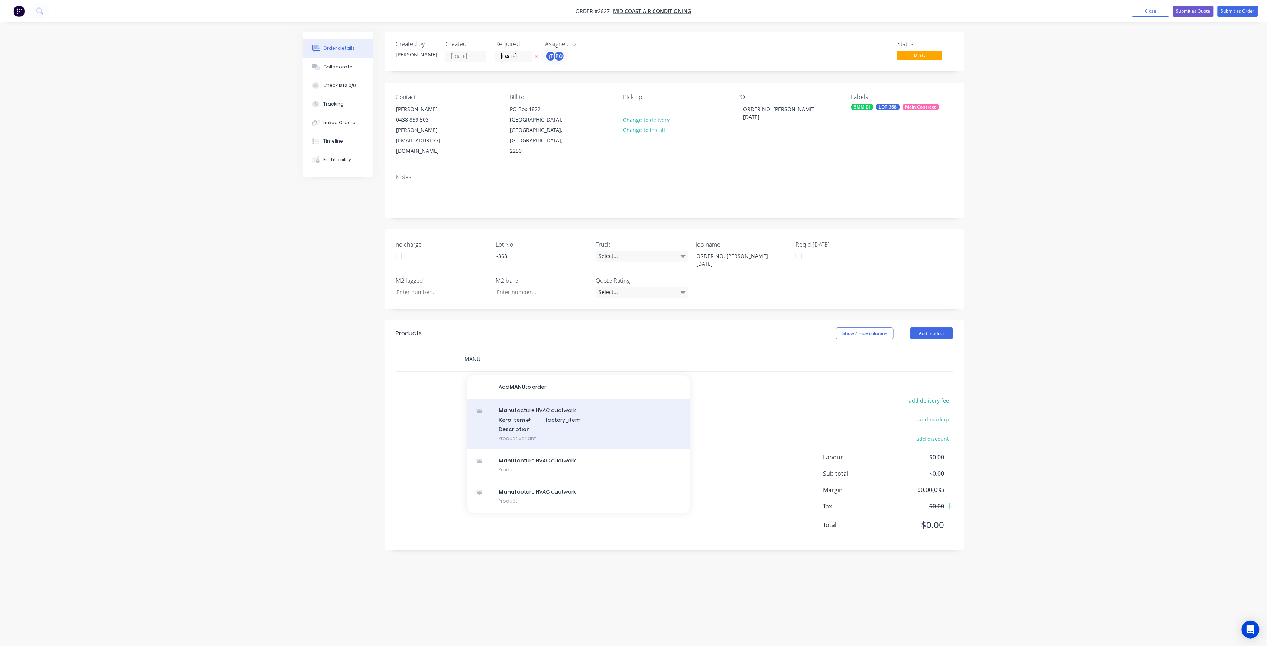
type input "MANU"
click at [550, 399] on div "Manu facture HVAC ductwork Xero Item # factory_item Description Product variant" at bounding box center [578, 424] width 223 height 50
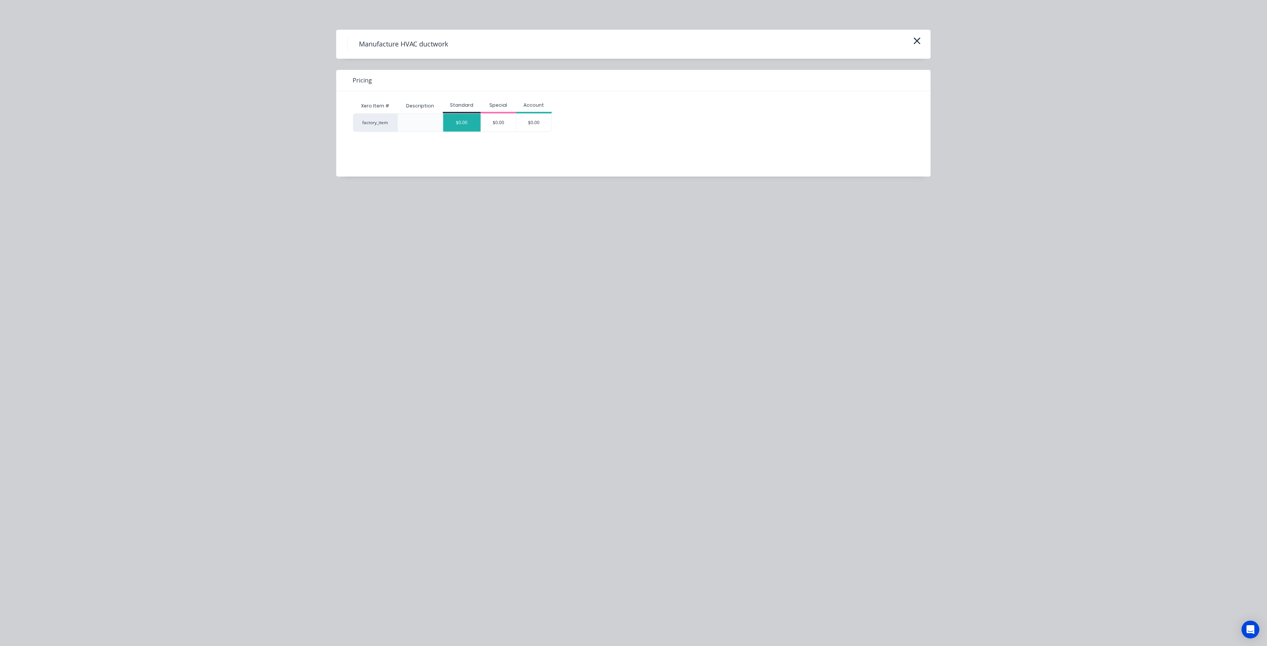
click at [452, 125] on div "$0.00" at bounding box center [462, 123] width 38 height 18
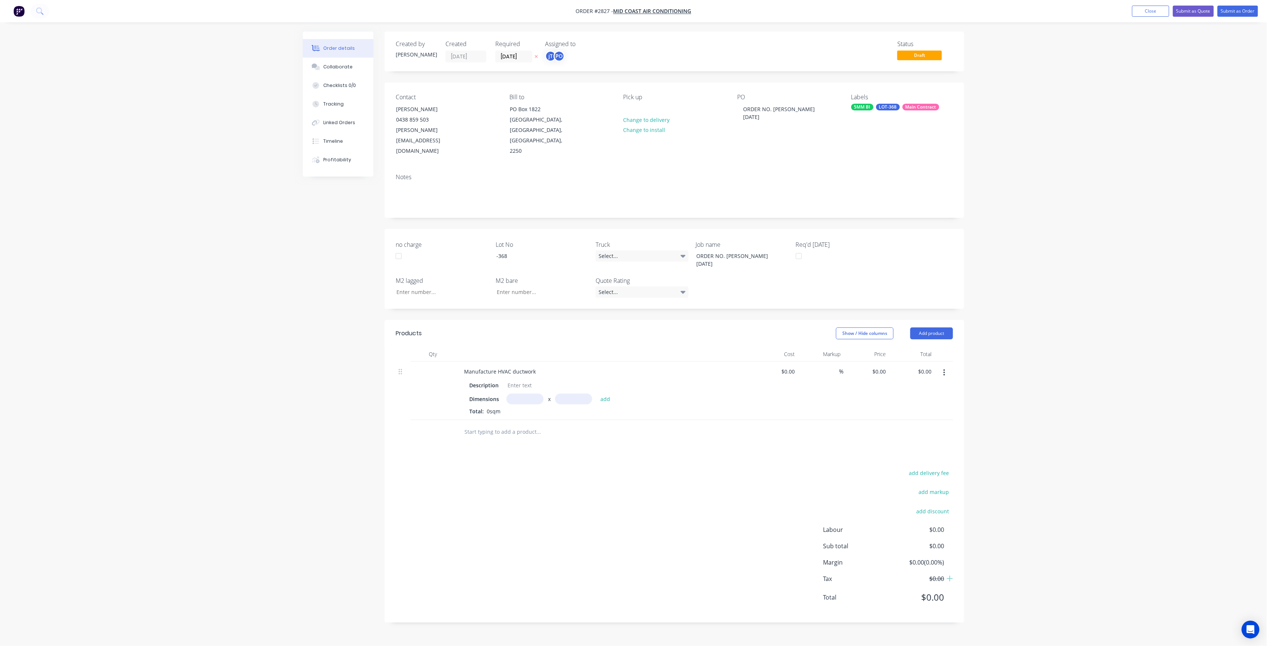
click at [1216, 10] on ul "Add product Close Submit as Quote Submit as Order" at bounding box center [1195, 11] width 144 height 11
click at [1220, 12] on button "Submit as Order" at bounding box center [1237, 11] width 40 height 11
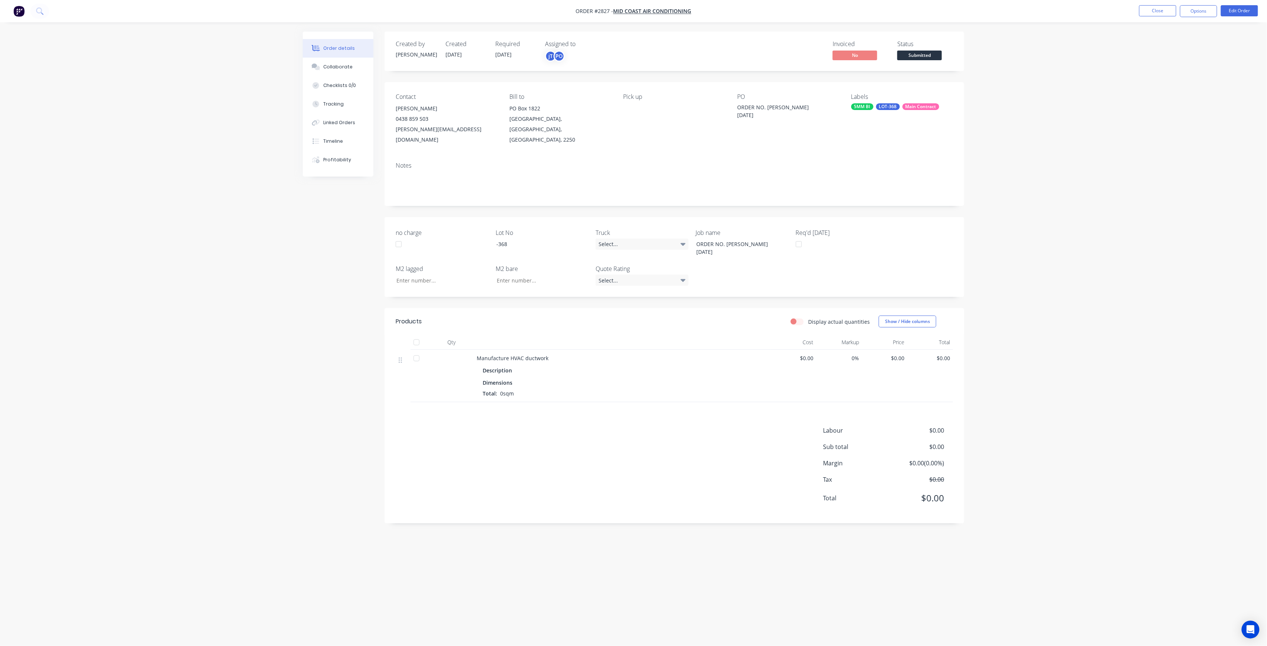
click at [945, 46] on div "Status" at bounding box center [925, 43] width 56 height 7
click at [934, 53] on span "Submitted" at bounding box center [919, 55] width 45 height 9
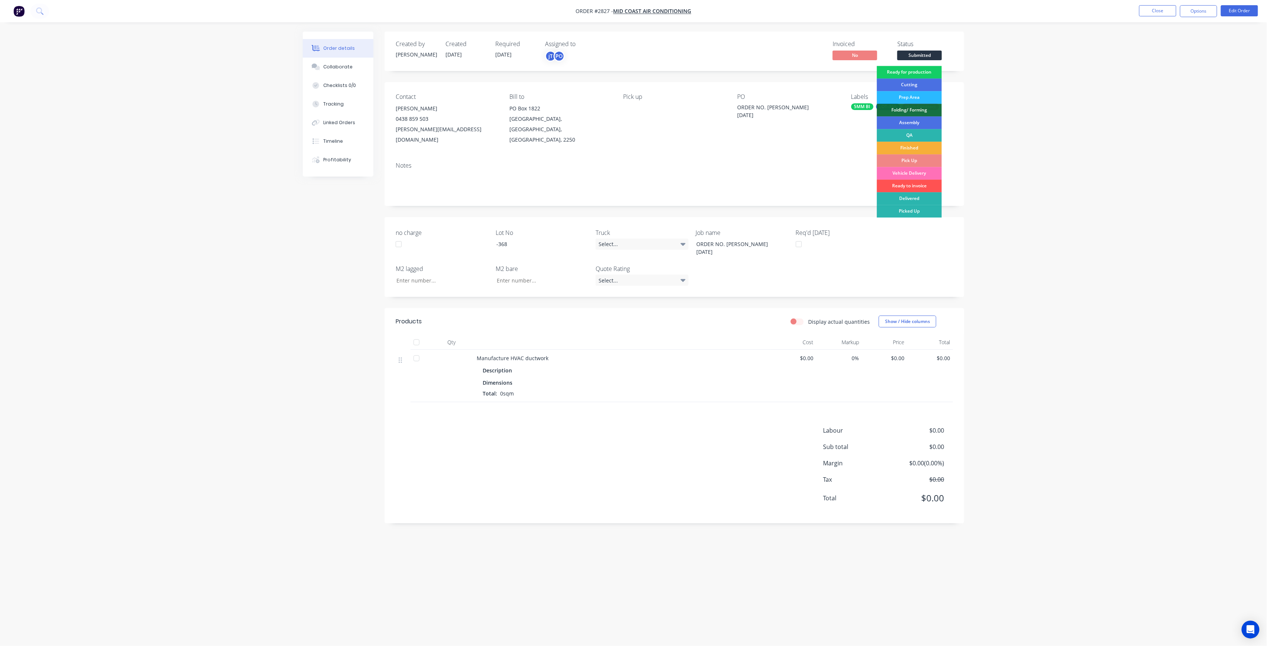
click at [935, 72] on div "Ready for production" at bounding box center [909, 72] width 65 height 13
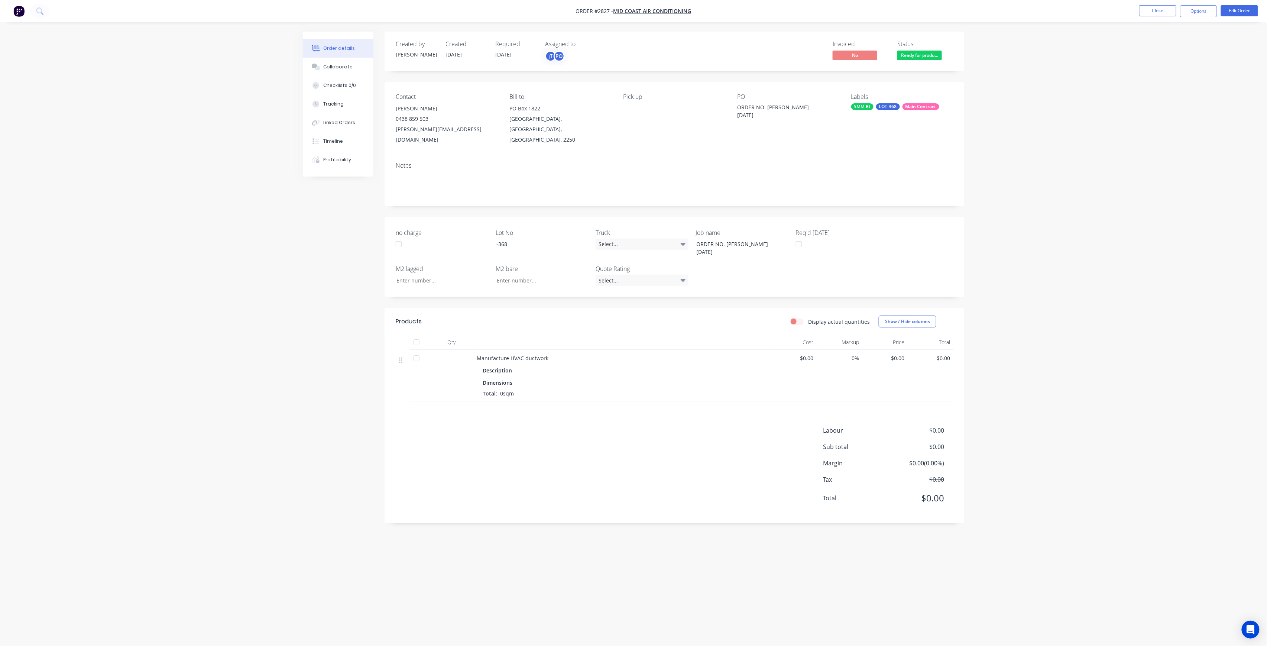
click at [1162, 2] on nav "Order #2827 - Mid Coast Air Conditioning Close Options Edit Order" at bounding box center [633, 11] width 1267 height 22
click at [1158, 5] on button "Close" at bounding box center [1157, 10] width 37 height 11
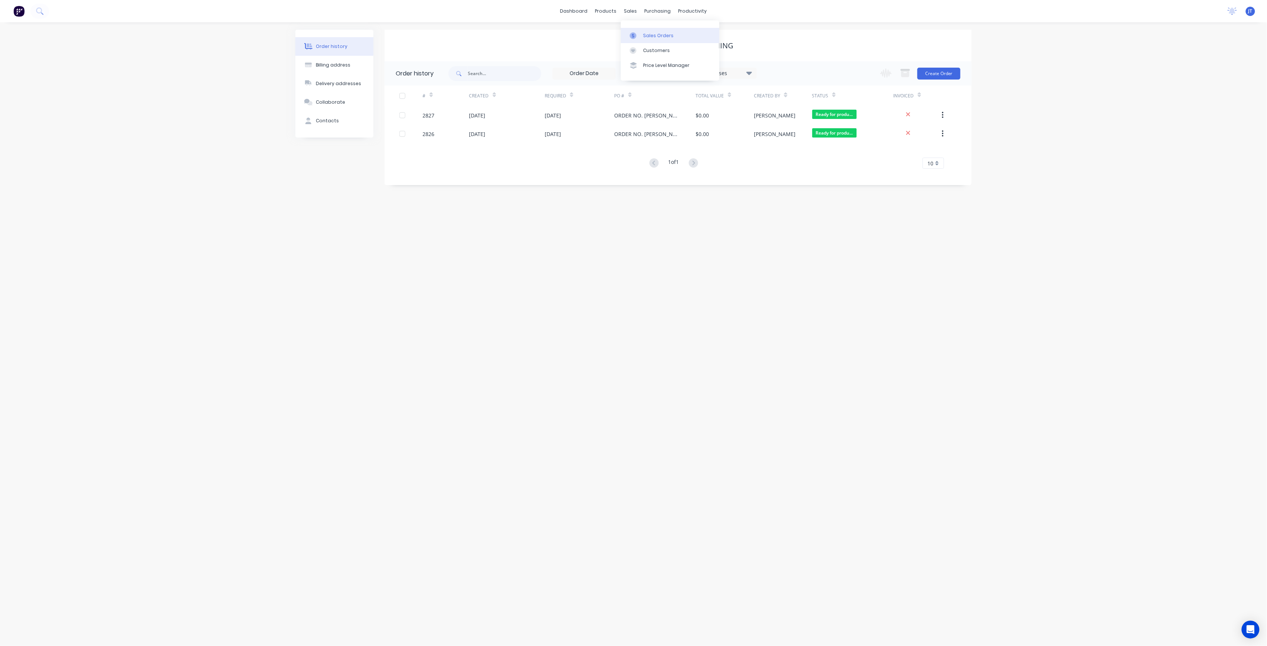
click at [643, 35] on div "Sales Orders" at bounding box center [658, 35] width 30 height 7
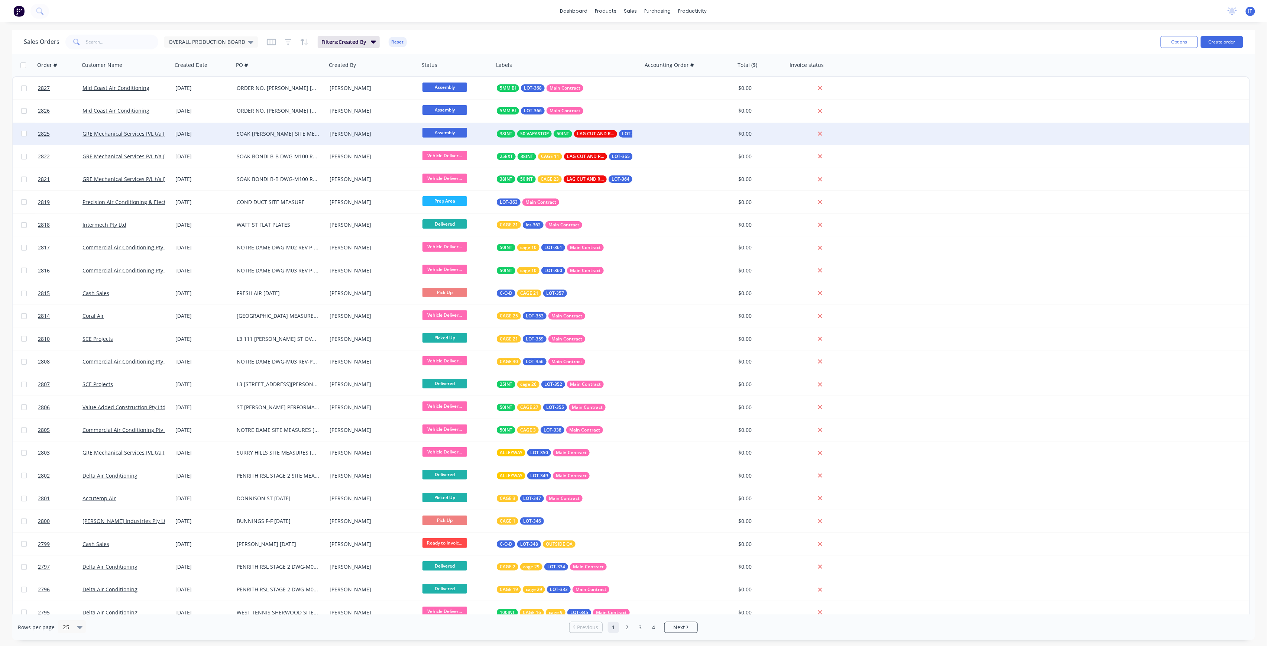
click at [383, 134] on div "[PERSON_NAME]" at bounding box center [370, 133] width 82 height 7
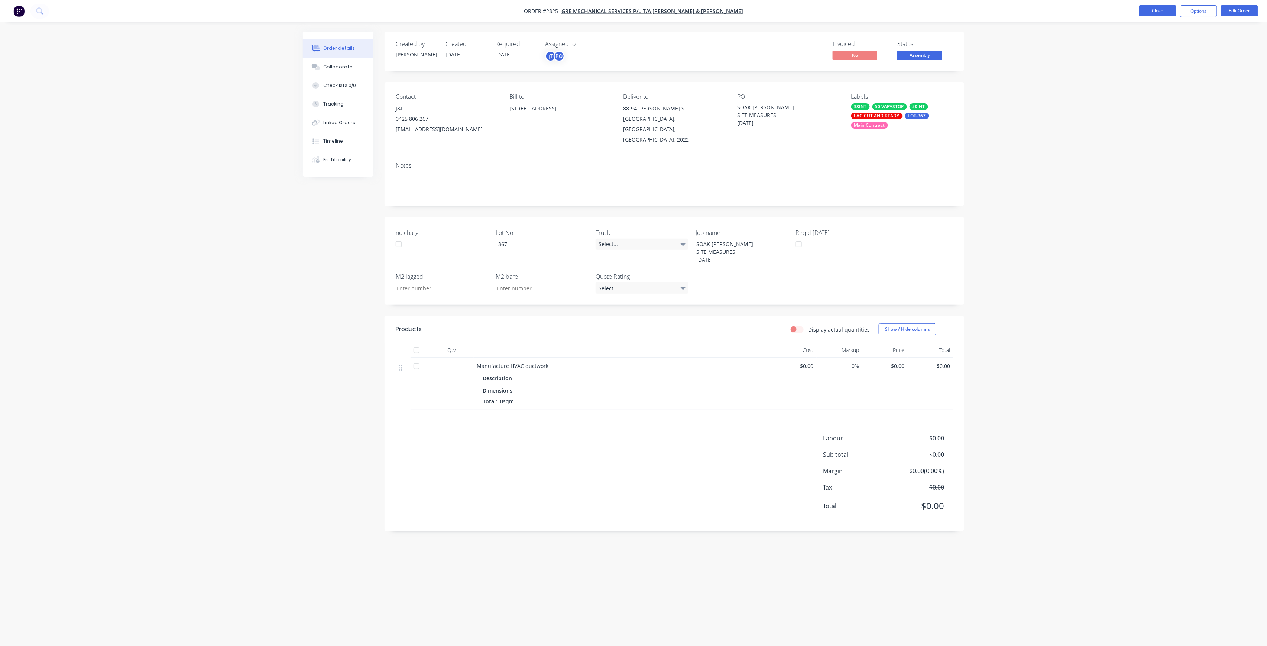
click at [1161, 9] on button "Close" at bounding box center [1157, 10] width 37 height 11
